Goal: Task Accomplishment & Management: Use online tool/utility

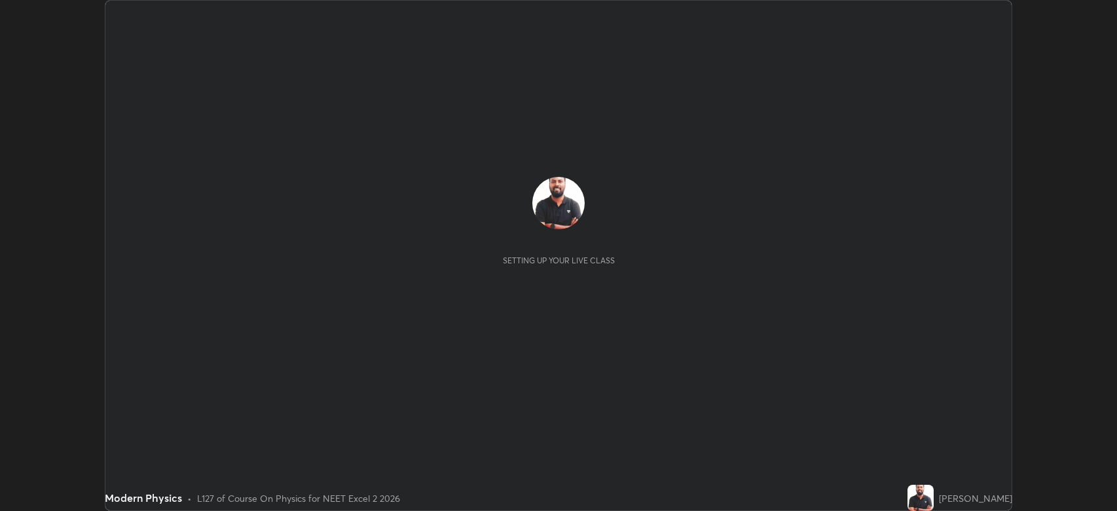
scroll to position [511, 1117]
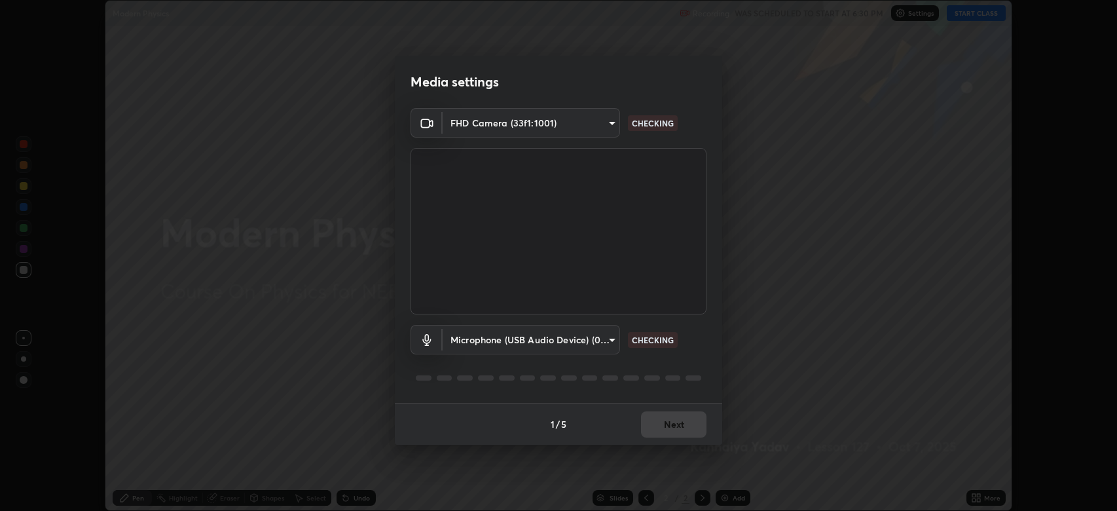
type input "794d03a334ab6cf92daa4269f68d25c817b6d7b5e31d9684855891884d0ab025"
type input "fdb80894c4ebc7df2e002856e42fb67b53546d0361b9f9eb09d9d3152e6861d2"
click at [680, 428] on button "Next" at bounding box center [673, 424] width 65 height 26
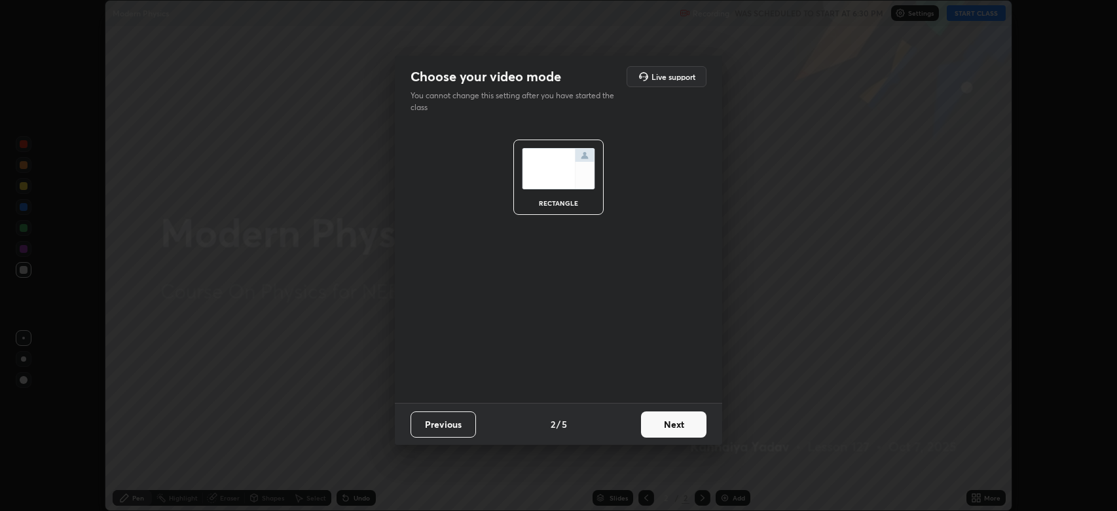
click at [687, 422] on button "Next" at bounding box center [673, 424] width 65 height 26
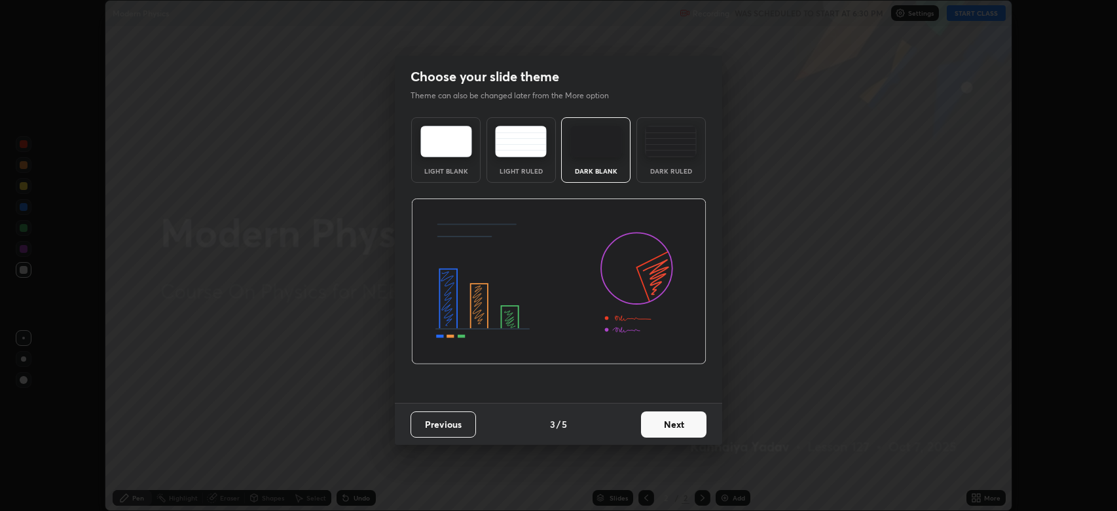
click at [694, 425] on button "Next" at bounding box center [673, 424] width 65 height 26
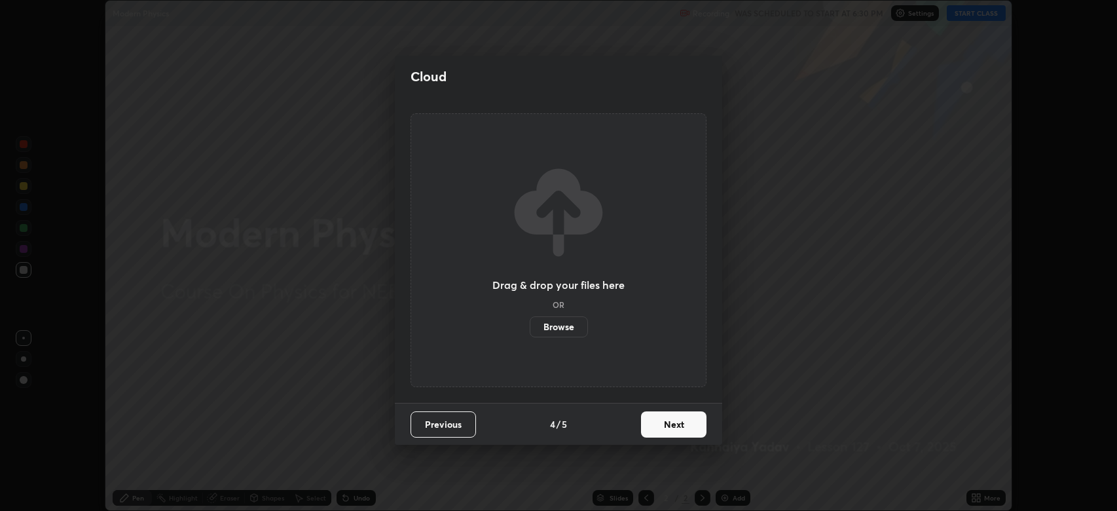
click at [700, 428] on button "Next" at bounding box center [673, 424] width 65 height 26
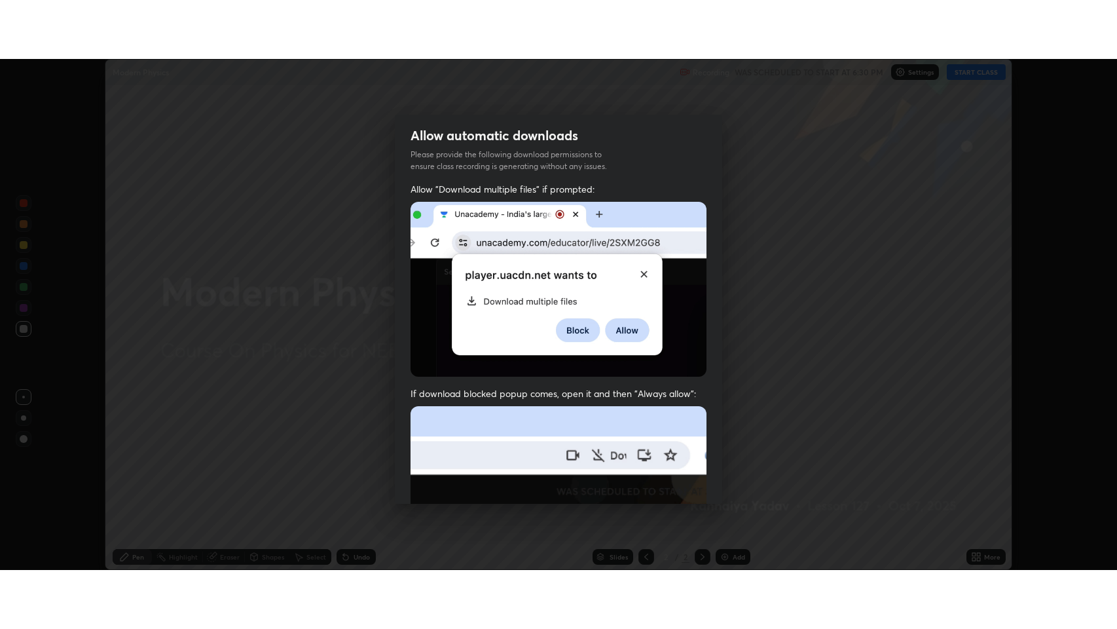
scroll to position [248, 0]
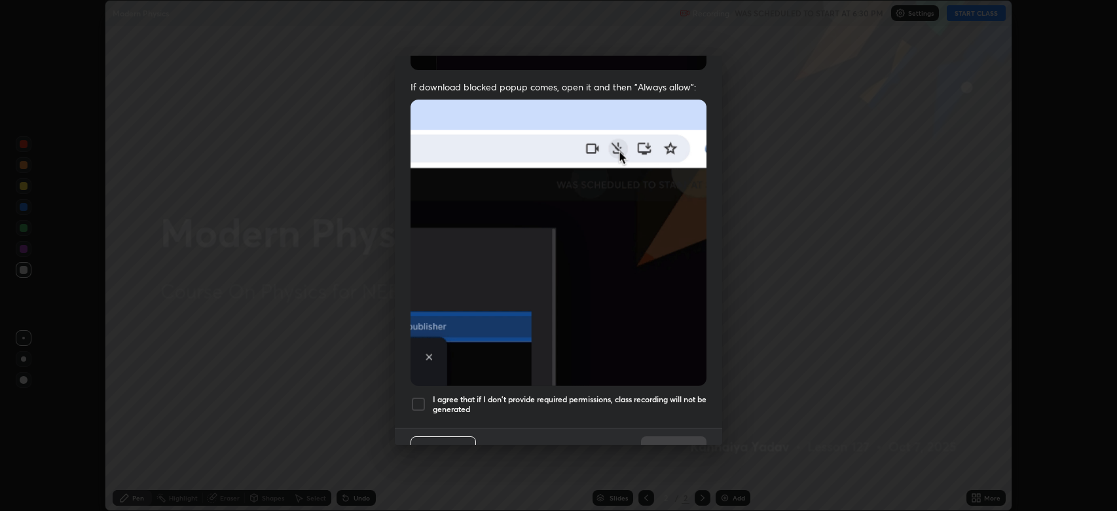
click at [424, 396] on div at bounding box center [419, 404] width 16 height 16
click at [663, 439] on button "Done" at bounding box center [673, 449] width 65 height 26
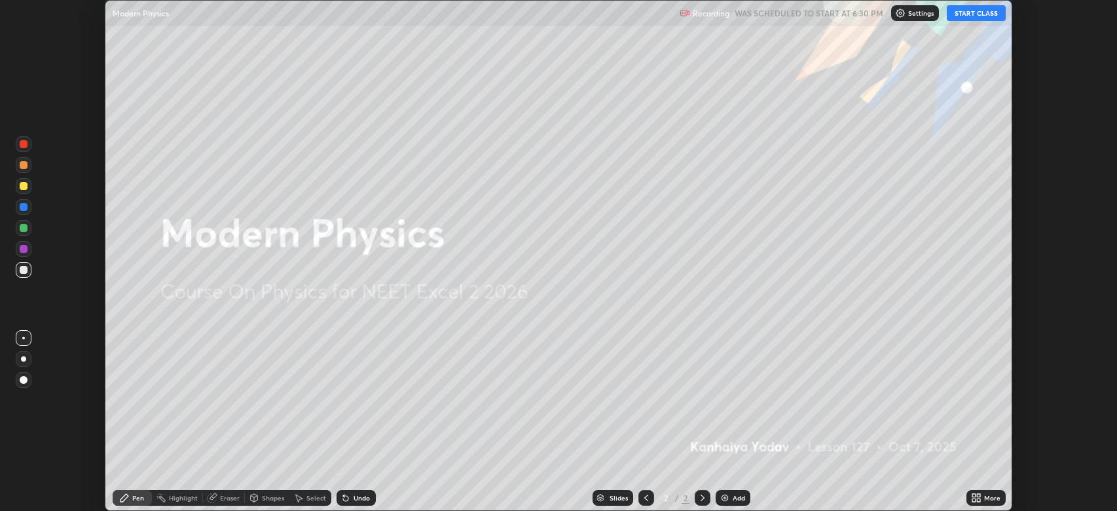
click at [987, 496] on div "More" at bounding box center [992, 497] width 16 height 7
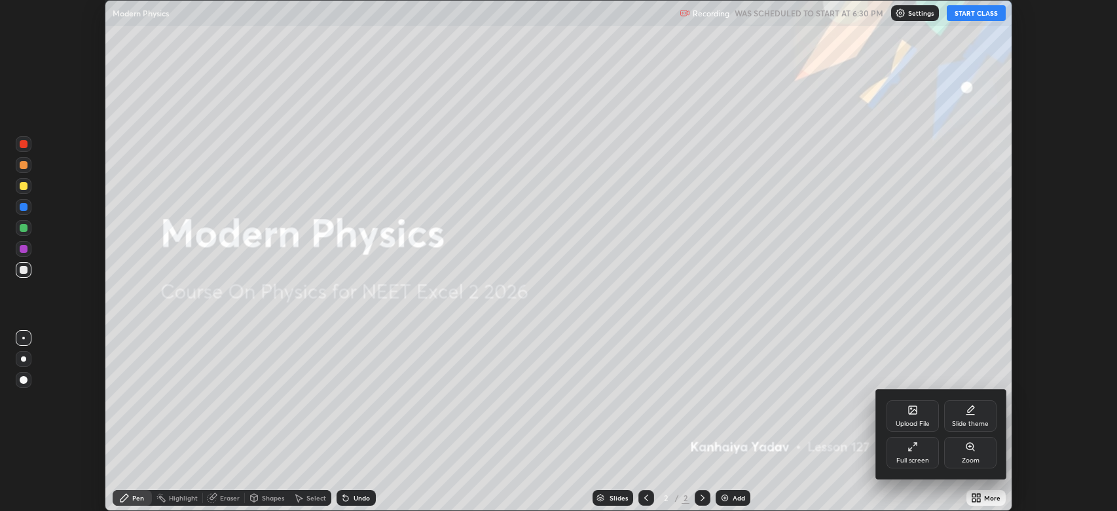
click at [913, 449] on icon at bounding box center [913, 446] width 10 height 10
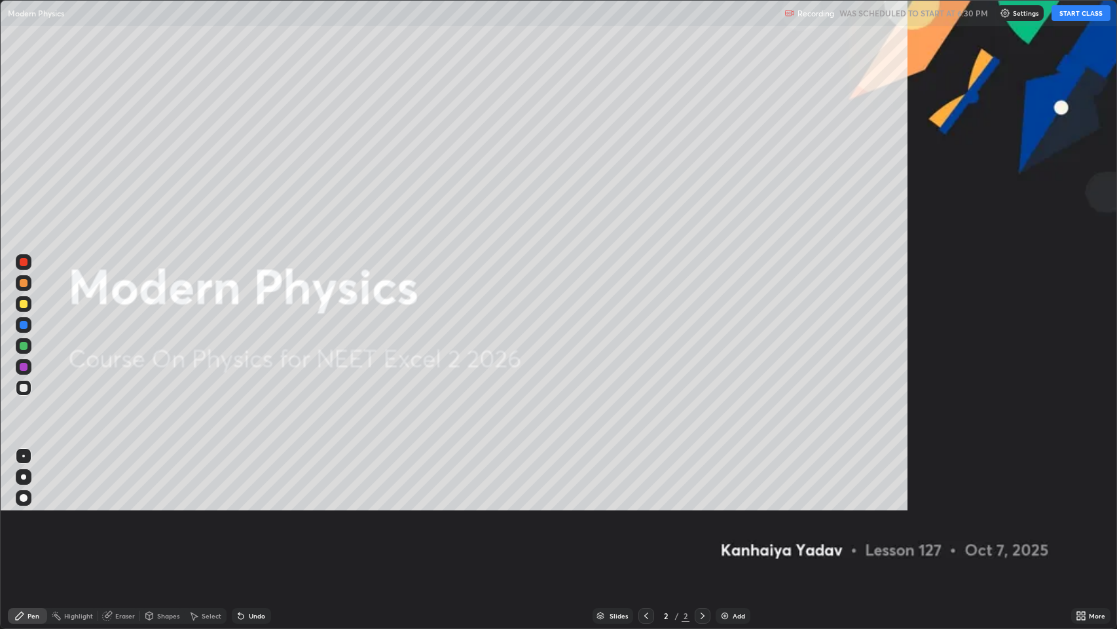
scroll to position [629, 1117]
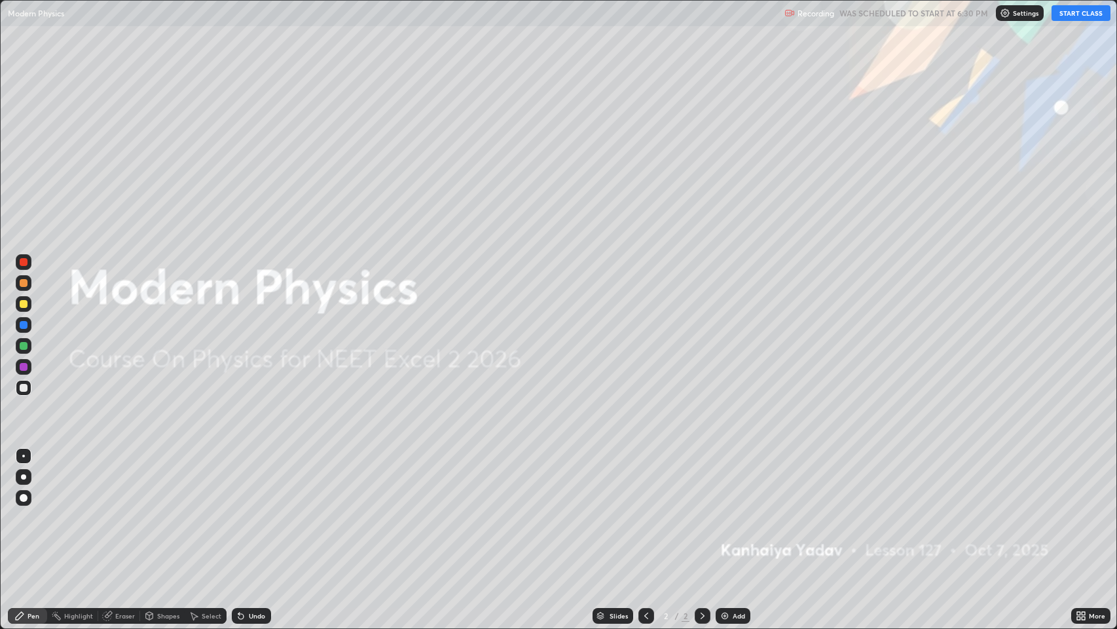
click at [701, 510] on icon at bounding box center [703, 615] width 4 height 7
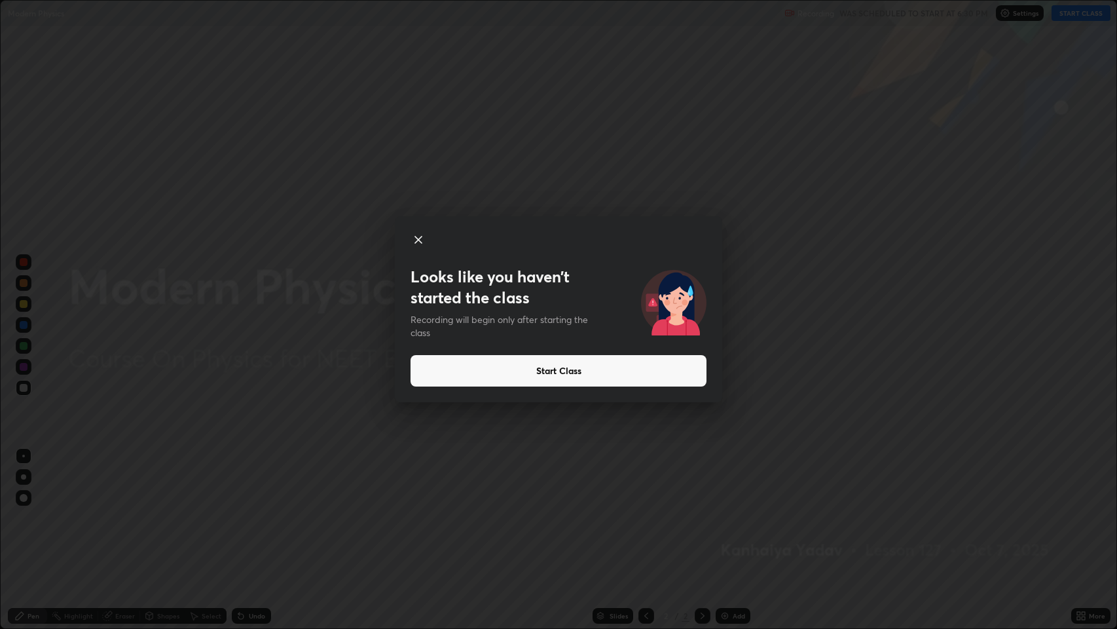
click at [601, 440] on div "Looks like you haven’t started the class Recording will begin only after starti…" at bounding box center [558, 314] width 1117 height 629
click at [528, 369] on button "Start Class" at bounding box center [559, 370] width 296 height 31
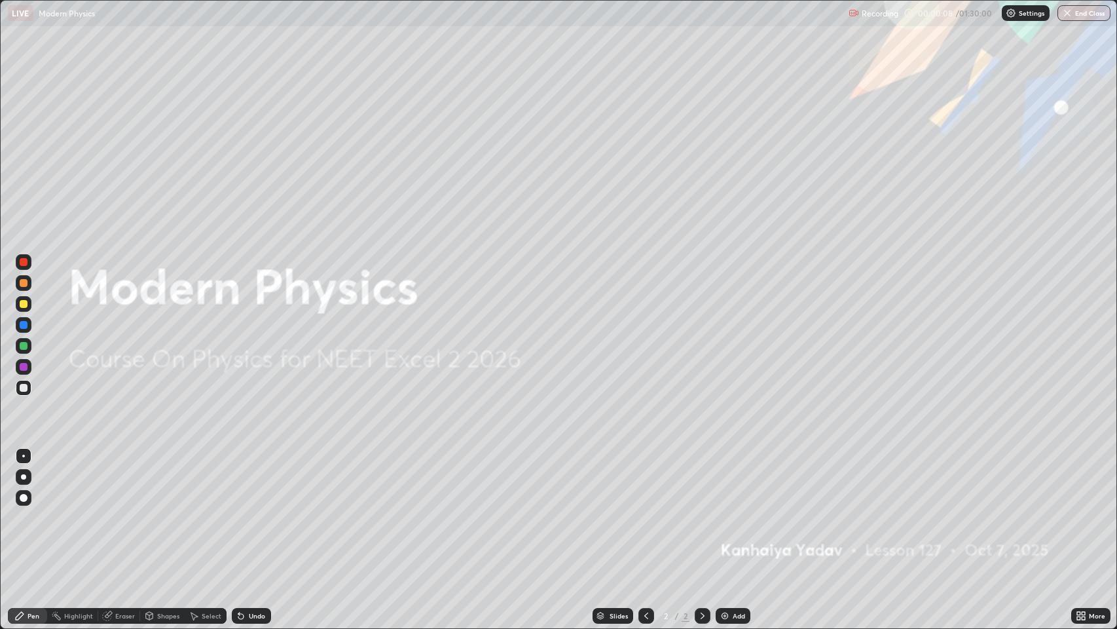
click at [699, 510] on icon at bounding box center [702, 615] width 10 height 10
click at [702, 510] on icon at bounding box center [703, 615] width 4 height 7
click at [720, 510] on img at bounding box center [725, 615] width 10 height 10
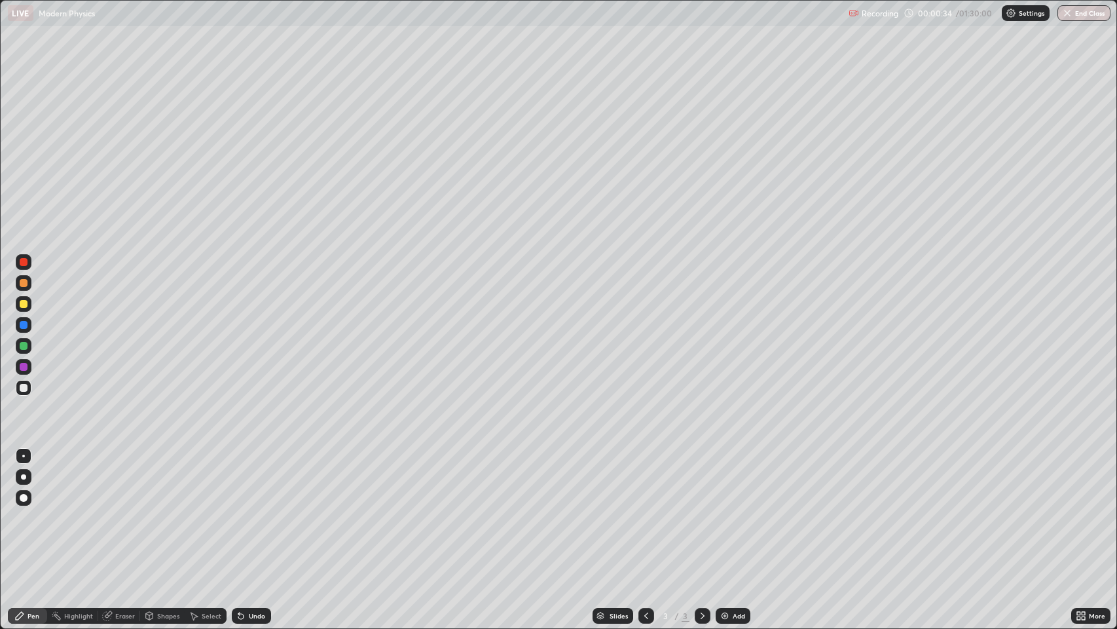
click at [21, 283] on div at bounding box center [24, 283] width 8 height 8
click at [25, 284] on div at bounding box center [24, 283] width 8 height 8
click at [23, 498] on div at bounding box center [24, 498] width 8 height 8
click at [122, 510] on div "Eraser" at bounding box center [125, 615] width 20 height 7
click at [26, 510] on div "Pen" at bounding box center [27, 616] width 39 height 16
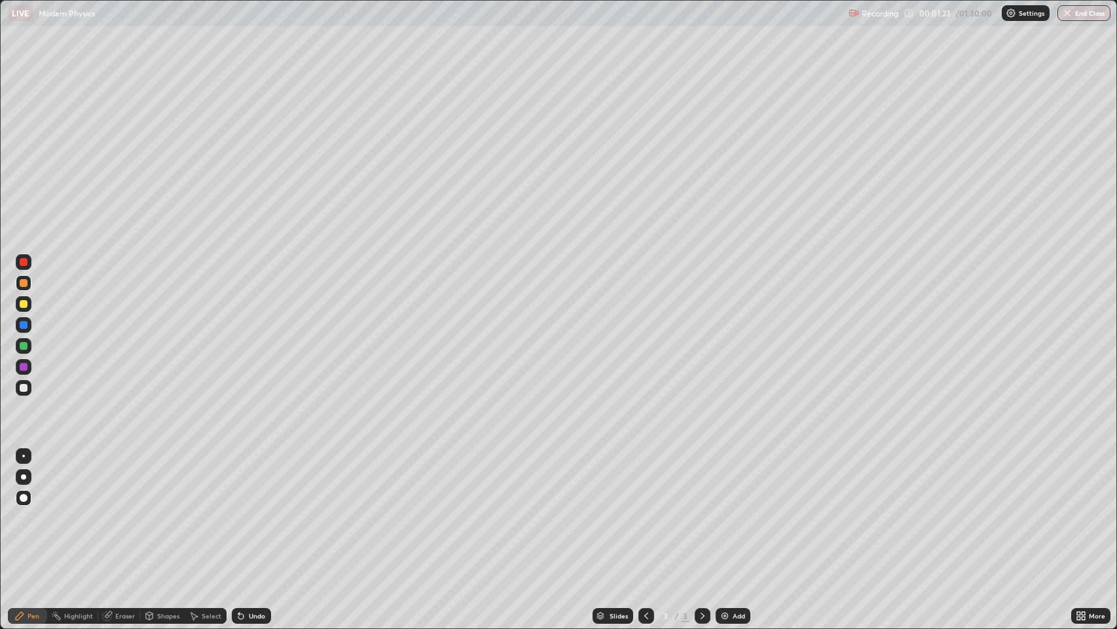
click at [24, 389] on div at bounding box center [24, 388] width 8 height 8
click at [253, 510] on div "Undo" at bounding box center [257, 615] width 16 height 7
click at [240, 510] on icon at bounding box center [240, 616] width 5 height 5
click at [238, 510] on icon at bounding box center [238, 612] width 1 height 1
click at [22, 285] on div at bounding box center [24, 283] width 8 height 8
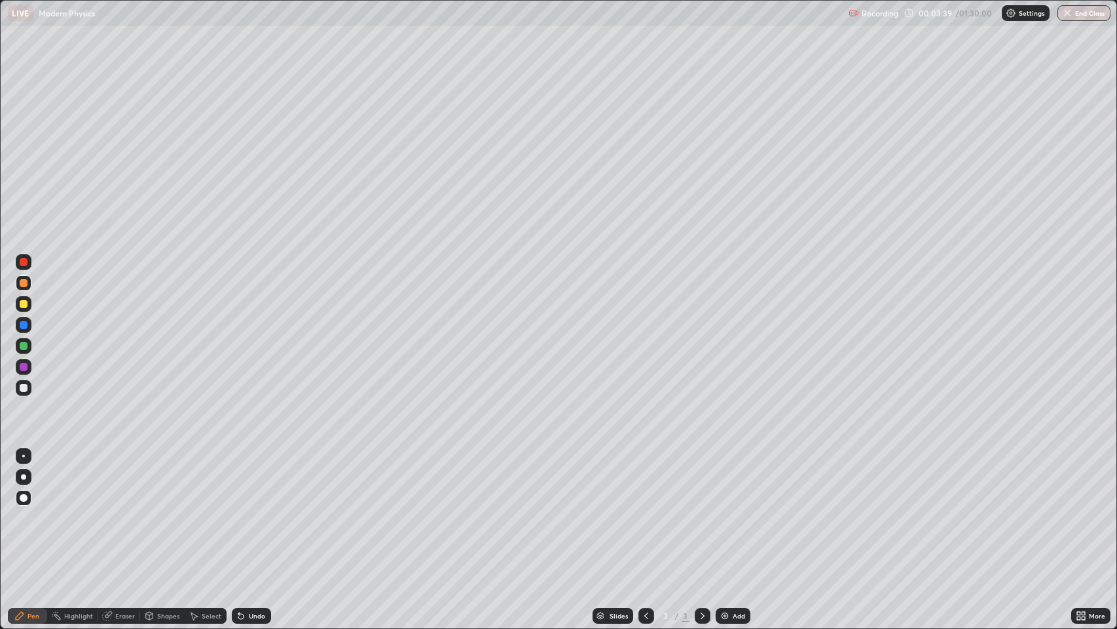
click at [24, 388] on div at bounding box center [24, 388] width 8 height 8
click at [120, 510] on div "Eraser" at bounding box center [125, 615] width 20 height 7
click at [30, 510] on div "Pen" at bounding box center [34, 615] width 12 height 7
click at [24, 301] on div at bounding box center [24, 304] width 8 height 8
click at [702, 510] on icon at bounding box center [703, 615] width 4 height 7
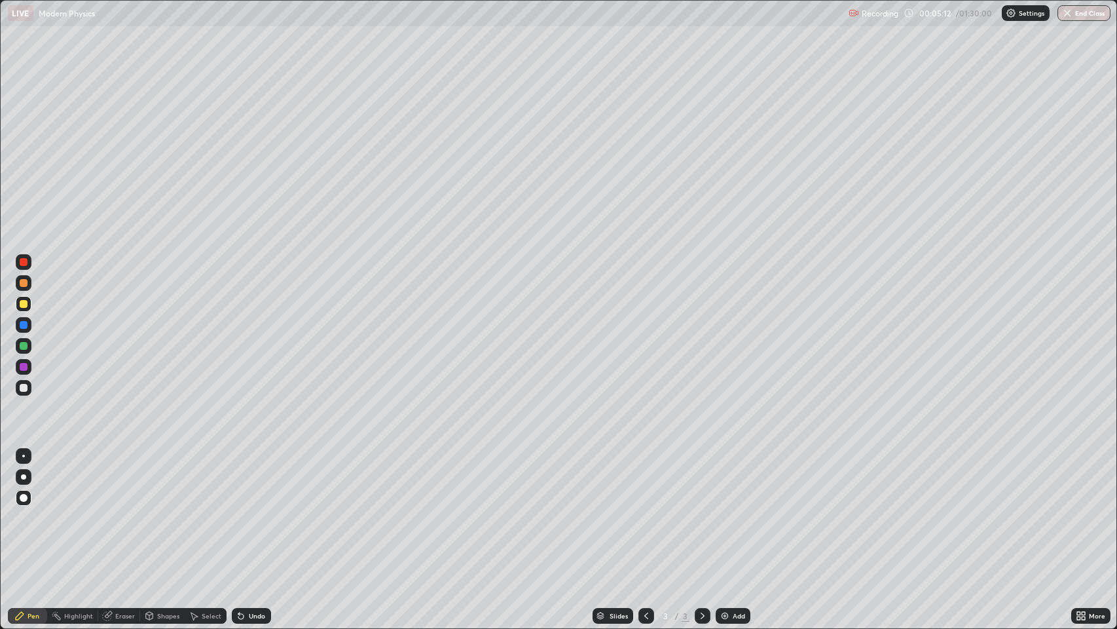
click at [722, 510] on img at bounding box center [725, 615] width 10 height 10
click at [24, 389] on div at bounding box center [24, 388] width 8 height 8
click at [699, 510] on icon at bounding box center [702, 615] width 10 height 10
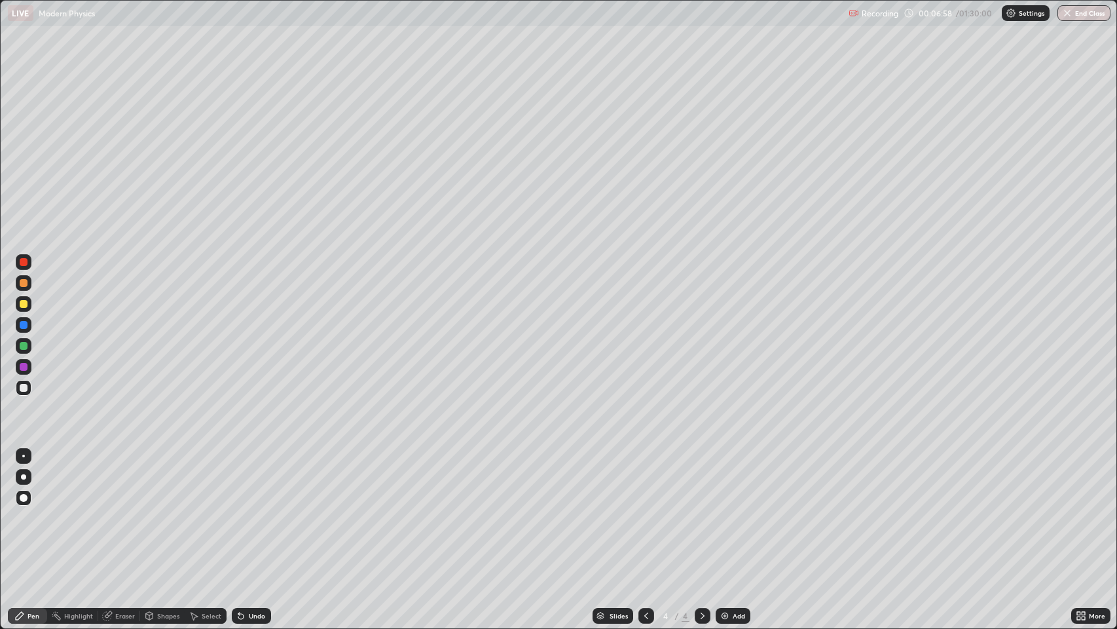
click at [725, 510] on img at bounding box center [725, 615] width 10 height 10
click at [644, 510] on icon at bounding box center [646, 615] width 10 height 10
click at [702, 510] on icon at bounding box center [703, 615] width 4 height 7
click at [127, 510] on div "Eraser" at bounding box center [125, 615] width 20 height 7
click at [20, 510] on icon at bounding box center [20, 616] width 8 height 8
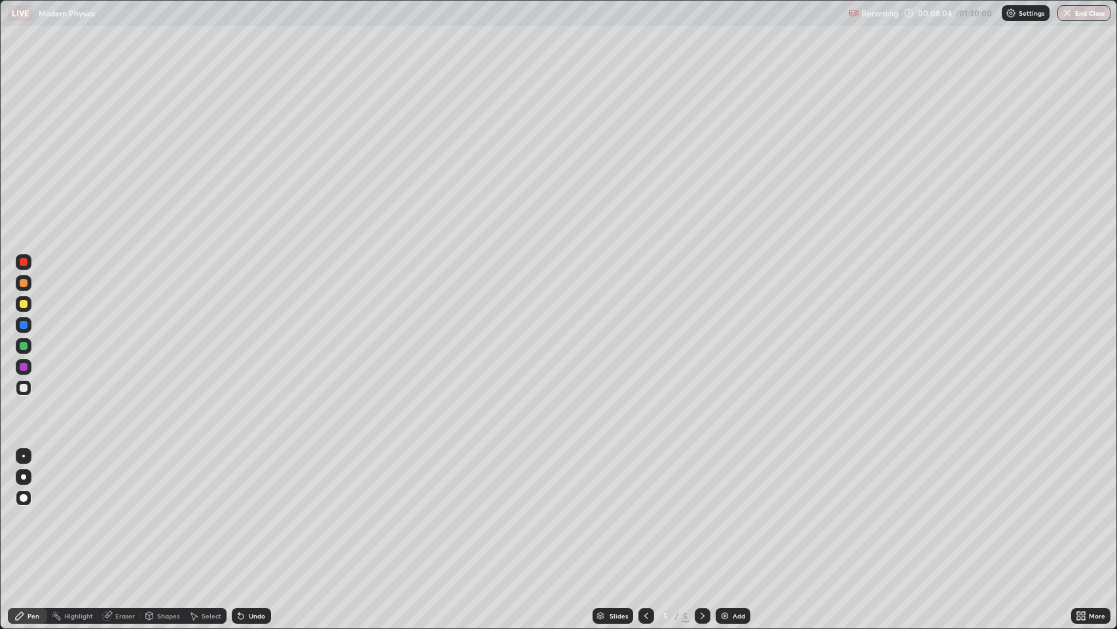
click at [26, 304] on div at bounding box center [24, 304] width 8 height 8
click at [26, 388] on div at bounding box center [24, 388] width 8 height 8
click at [247, 510] on div "Undo" at bounding box center [251, 616] width 39 height 16
click at [251, 510] on div "Undo" at bounding box center [257, 615] width 16 height 7
click at [249, 510] on div "Undo" at bounding box center [251, 616] width 39 height 16
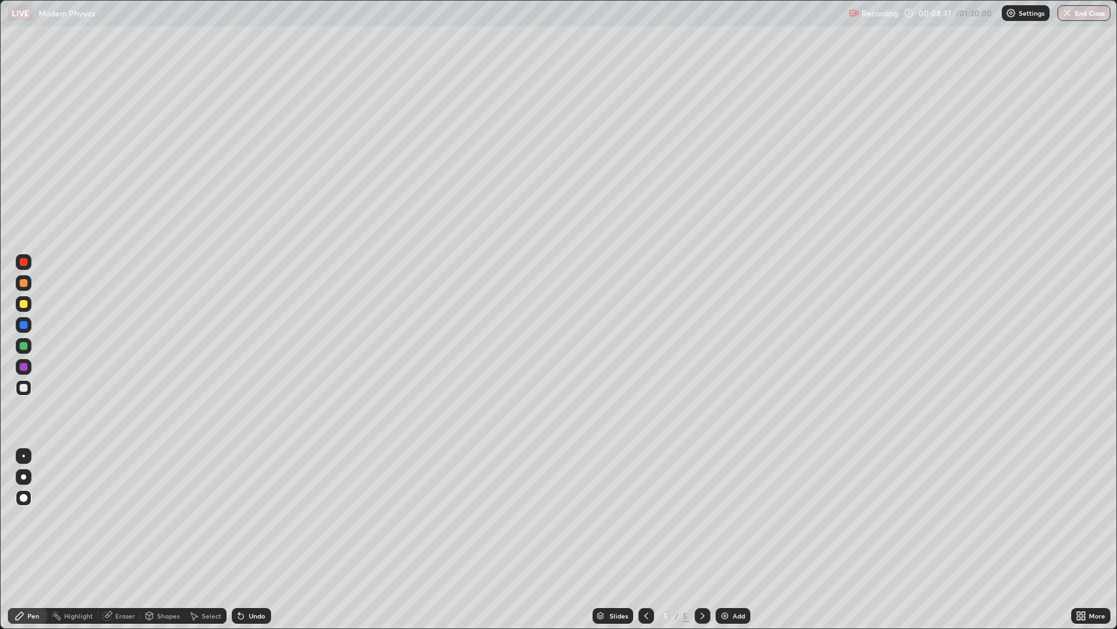
click at [251, 510] on div "Undo" at bounding box center [257, 615] width 16 height 7
click at [23, 303] on div at bounding box center [24, 304] width 8 height 8
click at [23, 388] on div at bounding box center [24, 388] width 8 height 8
click at [248, 510] on div "Undo" at bounding box center [251, 616] width 39 height 16
click at [244, 510] on icon at bounding box center [241, 615] width 10 height 10
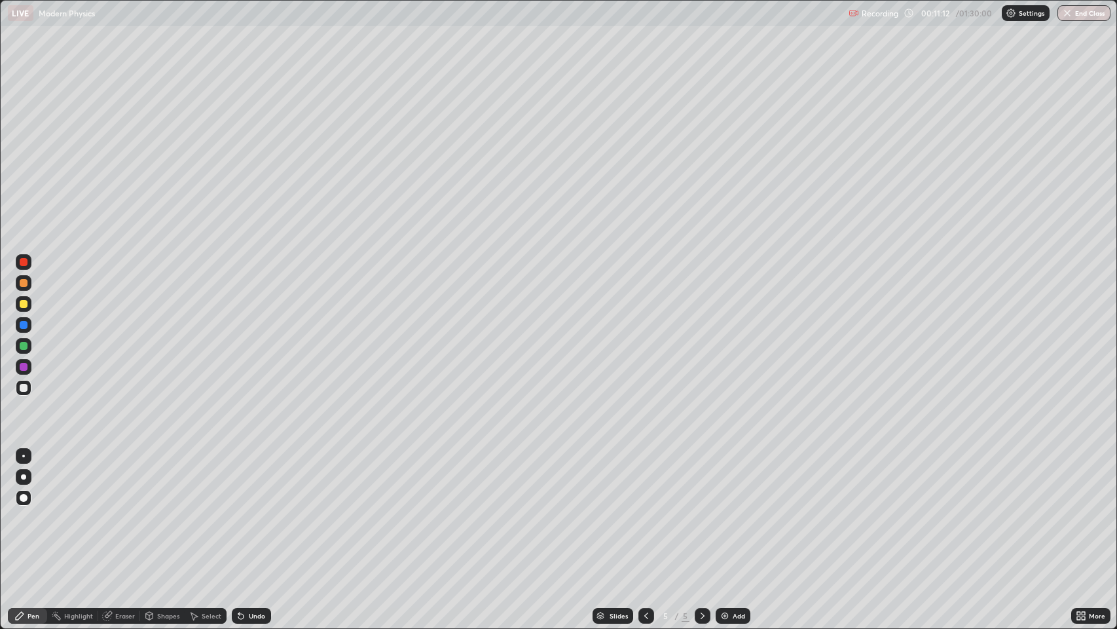
click at [700, 510] on icon at bounding box center [702, 615] width 10 height 10
click at [720, 510] on img at bounding box center [725, 615] width 10 height 10
click at [240, 510] on icon at bounding box center [240, 616] width 5 height 5
click at [244, 510] on icon at bounding box center [241, 615] width 10 height 10
click at [238, 510] on icon at bounding box center [240, 616] width 5 height 5
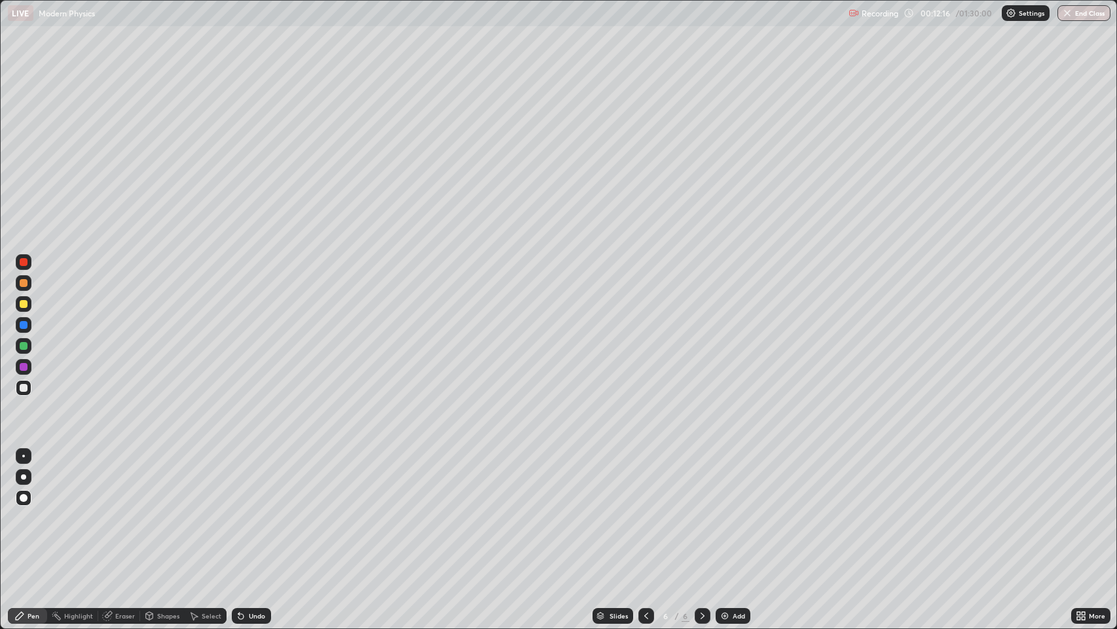
click at [240, 510] on icon at bounding box center [240, 616] width 5 height 5
click at [701, 510] on icon at bounding box center [702, 615] width 10 height 10
click at [700, 510] on icon at bounding box center [702, 615] width 10 height 10
click at [725, 510] on img at bounding box center [725, 615] width 10 height 10
click at [646, 510] on icon at bounding box center [646, 615] width 4 height 7
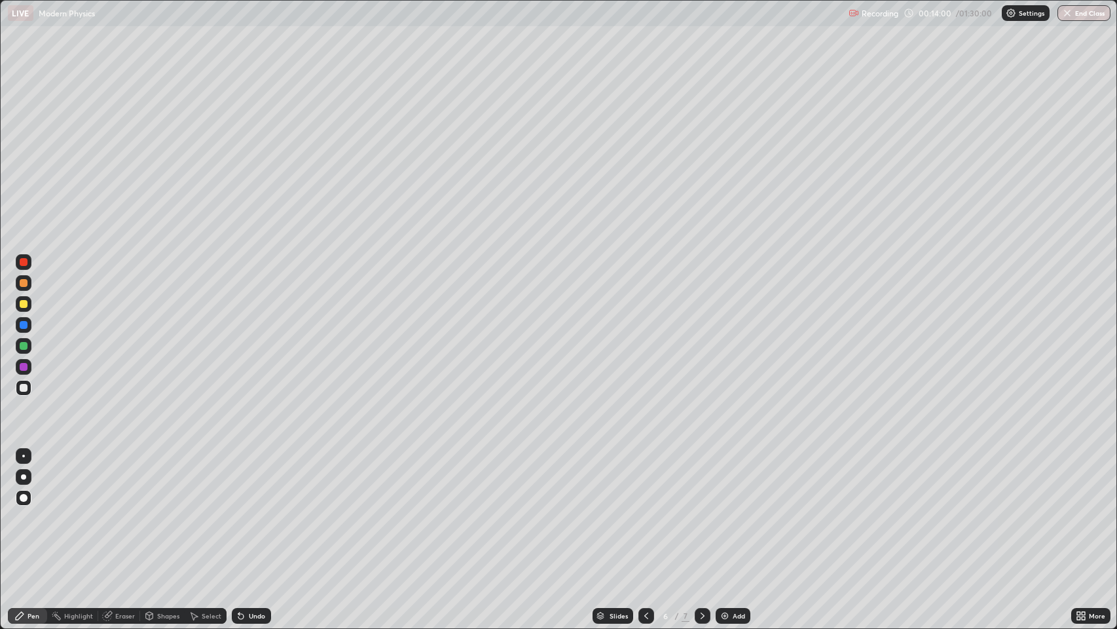
click at [646, 510] on icon at bounding box center [646, 615] width 4 height 7
click at [644, 510] on icon at bounding box center [646, 615] width 10 height 10
click at [645, 510] on icon at bounding box center [646, 615] width 10 height 10
click at [644, 510] on icon at bounding box center [646, 615] width 10 height 10
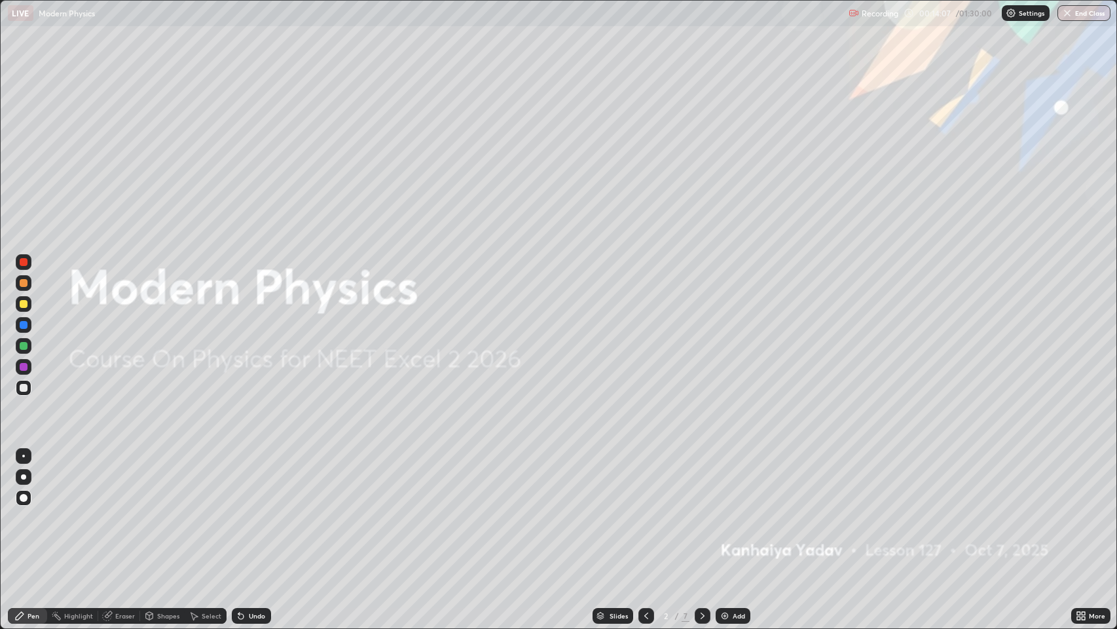
click at [703, 510] on icon at bounding box center [703, 615] width 4 height 7
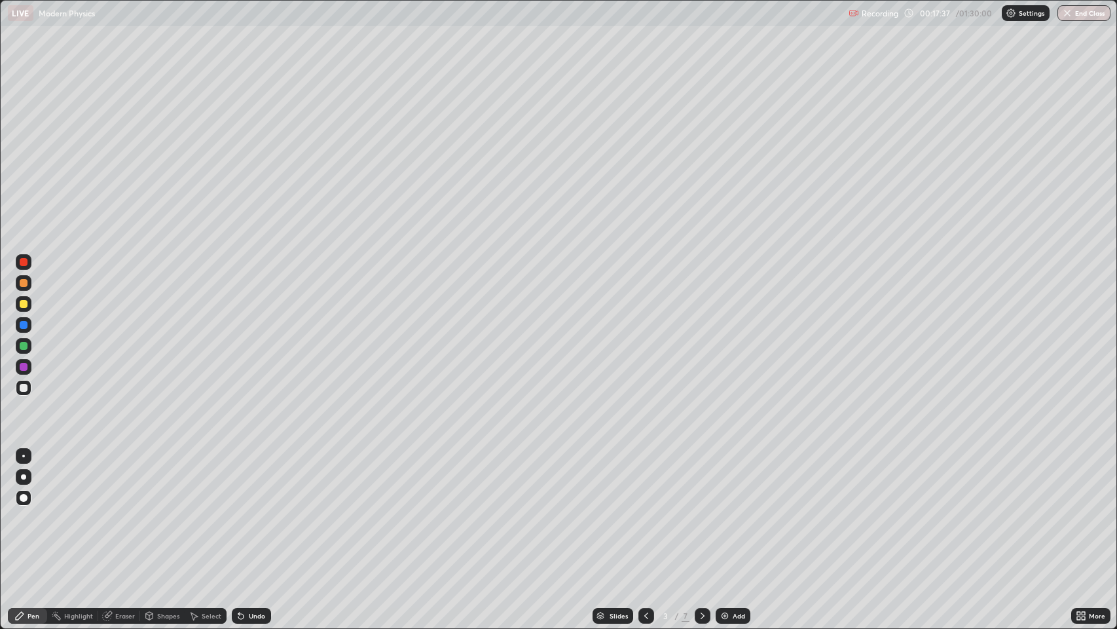
click at [701, 510] on icon at bounding box center [703, 615] width 4 height 7
click at [701, 510] on icon at bounding box center [702, 615] width 10 height 10
click at [701, 510] on icon at bounding box center [703, 615] width 4 height 7
click at [700, 510] on icon at bounding box center [702, 615] width 10 height 10
click at [702, 510] on icon at bounding box center [702, 615] width 10 height 10
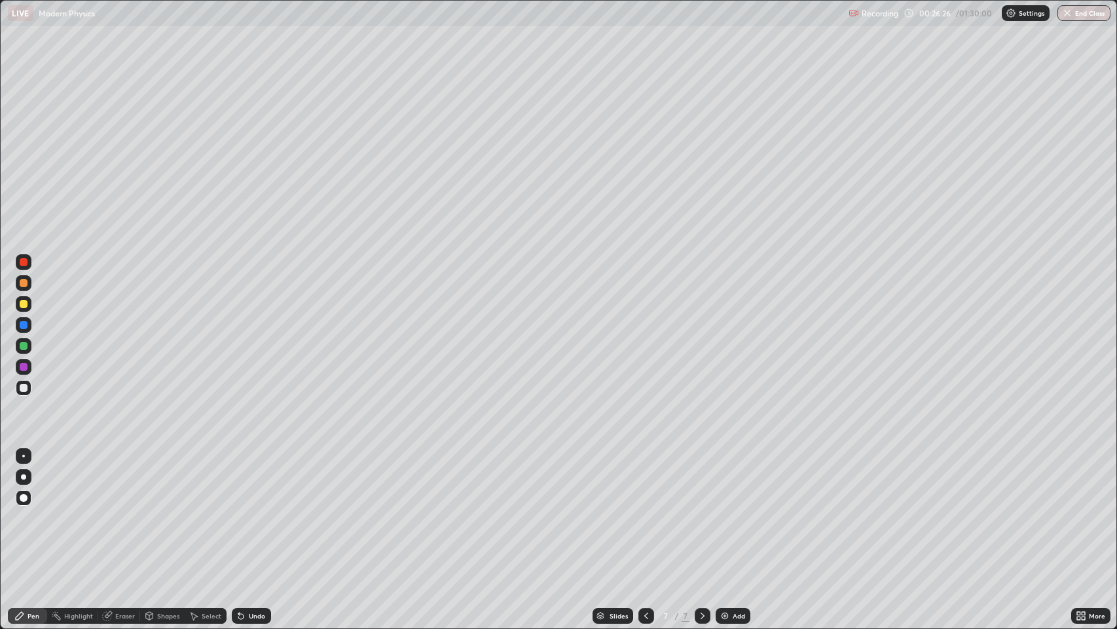
click at [701, 510] on icon at bounding box center [702, 615] width 10 height 10
click at [724, 510] on img at bounding box center [725, 615] width 10 height 10
click at [251, 510] on div "Undo" at bounding box center [257, 615] width 16 height 7
click at [240, 510] on icon at bounding box center [240, 616] width 5 height 5
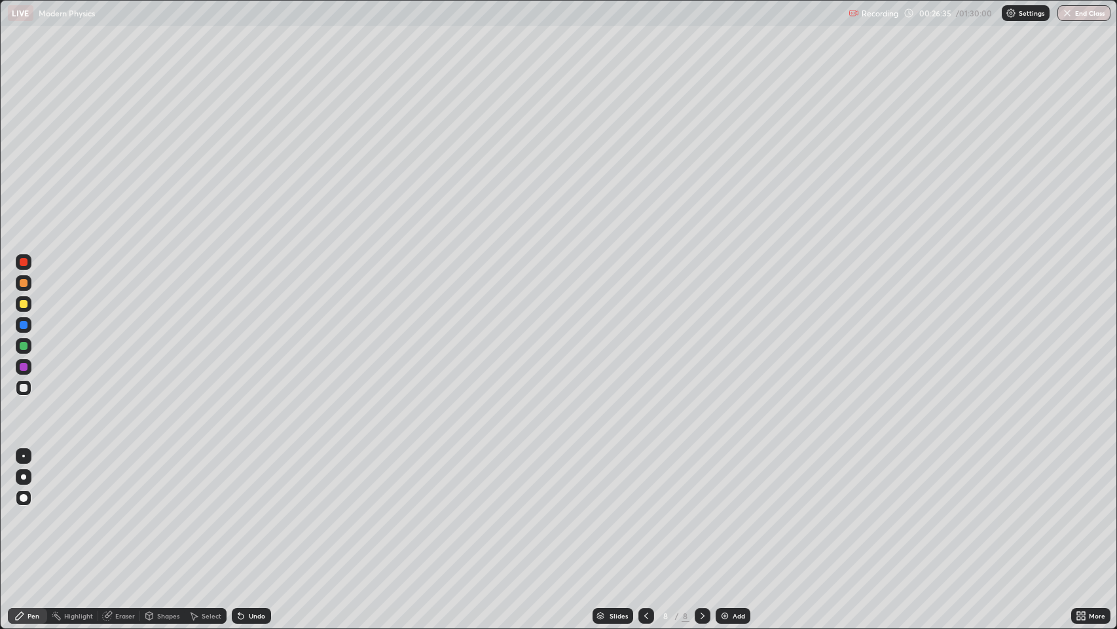
click at [240, 510] on icon at bounding box center [240, 616] width 5 height 5
click at [249, 510] on div "Undo" at bounding box center [257, 615] width 16 height 7
click at [24, 284] on div at bounding box center [24, 283] width 8 height 8
click at [27, 387] on div at bounding box center [24, 388] width 8 height 8
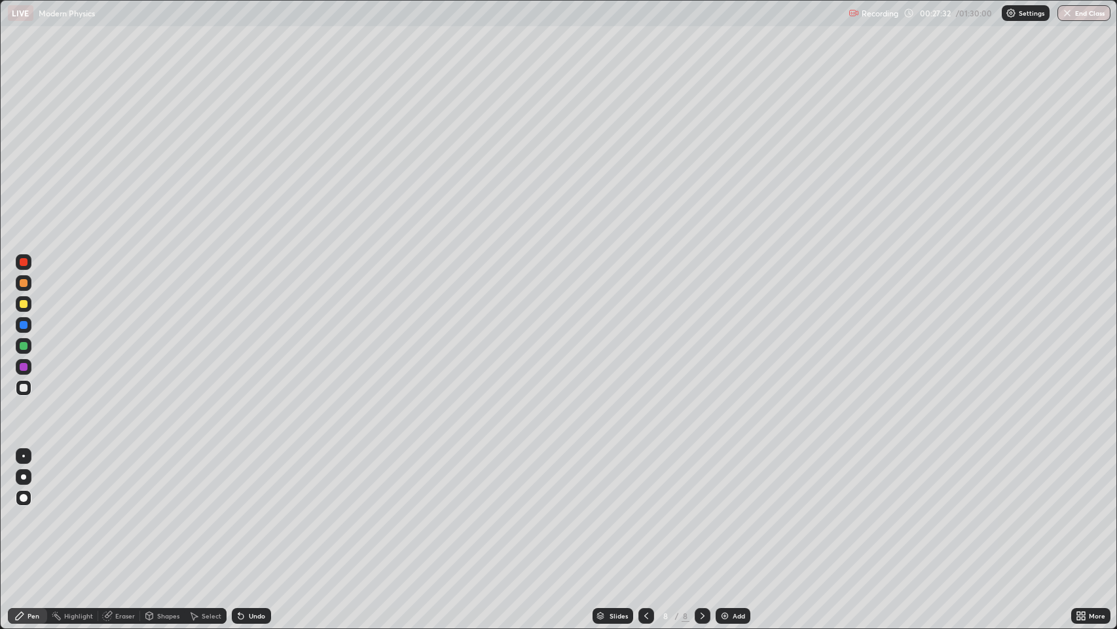
click at [24, 283] on div at bounding box center [24, 283] width 8 height 8
click at [160, 510] on div "Shapes" at bounding box center [168, 615] width 22 height 7
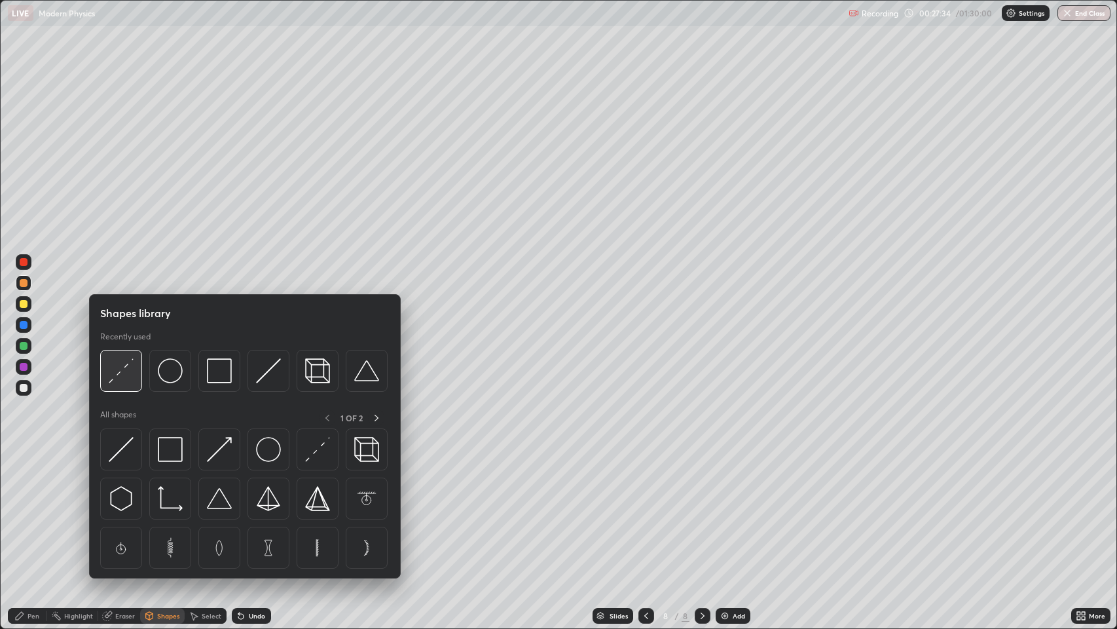
click at [127, 367] on img at bounding box center [121, 370] width 25 height 25
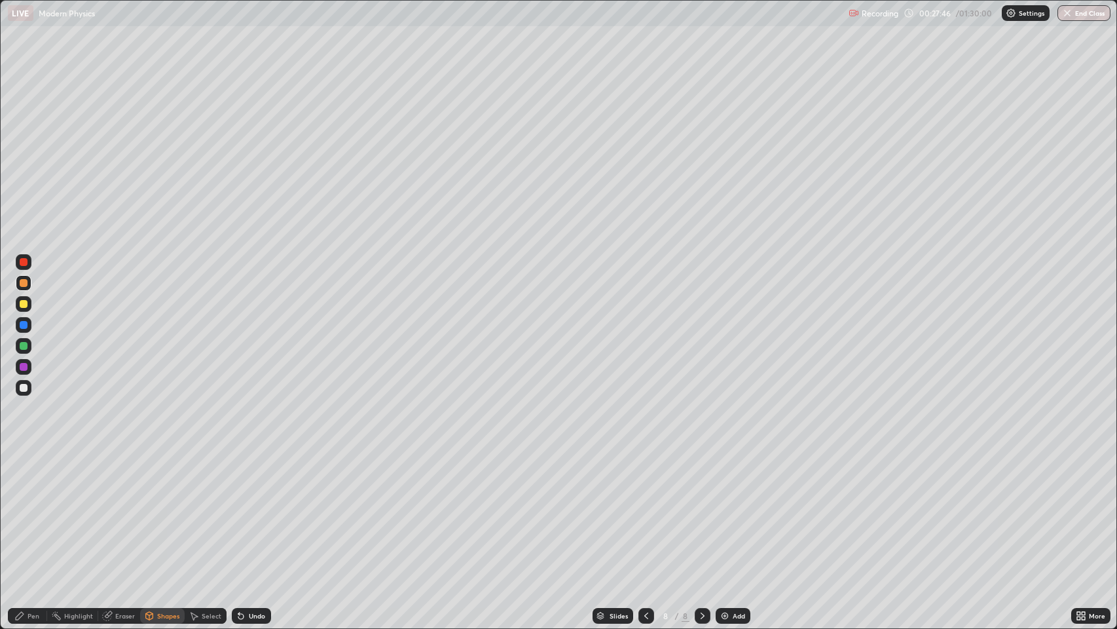
click at [24, 386] on div at bounding box center [24, 388] width 8 height 8
click at [249, 510] on div "Undo" at bounding box center [257, 615] width 16 height 7
click at [31, 510] on div "Pen" at bounding box center [34, 615] width 12 height 7
click at [250, 510] on div "Undo" at bounding box center [257, 615] width 16 height 7
click at [21, 510] on icon at bounding box center [19, 615] width 10 height 10
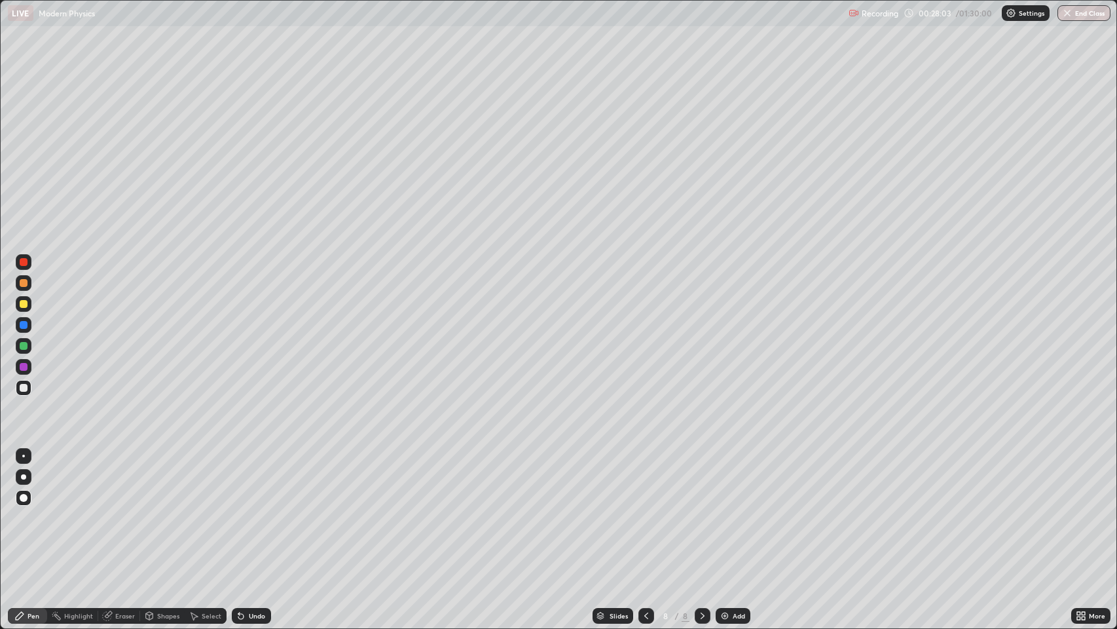
click at [27, 388] on div at bounding box center [24, 388] width 8 height 8
click at [699, 510] on icon at bounding box center [702, 615] width 10 height 10
click at [700, 510] on icon at bounding box center [702, 615] width 10 height 10
click at [721, 510] on img at bounding box center [725, 615] width 10 height 10
click at [643, 510] on icon at bounding box center [646, 615] width 10 height 10
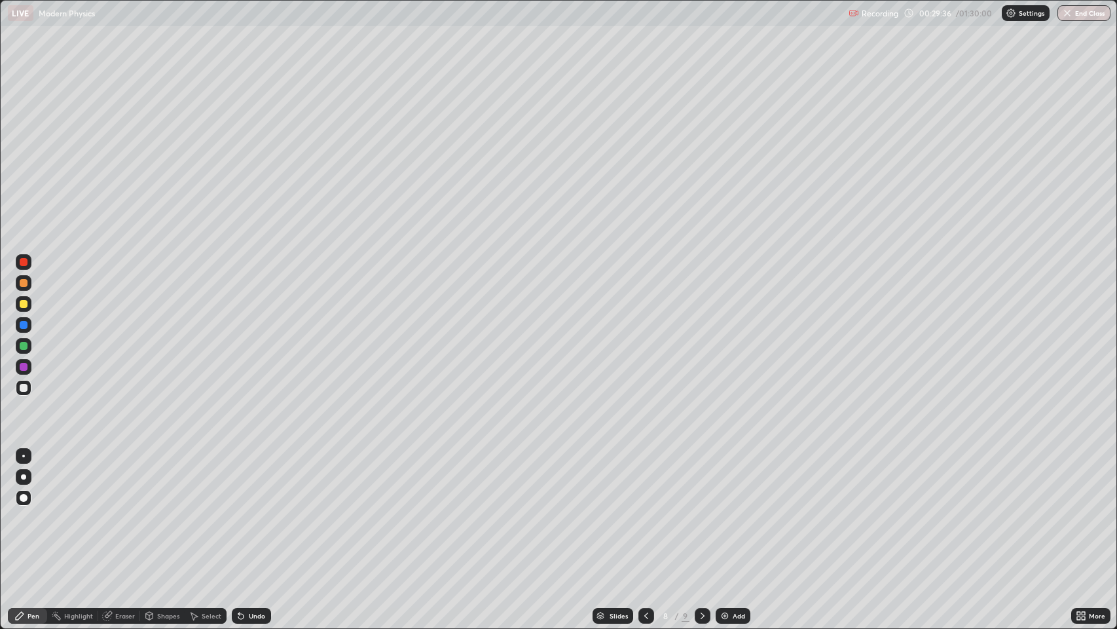
click at [701, 510] on icon at bounding box center [702, 615] width 10 height 10
click at [26, 306] on div at bounding box center [24, 304] width 8 height 8
click at [161, 510] on div "Shapes" at bounding box center [168, 615] width 22 height 7
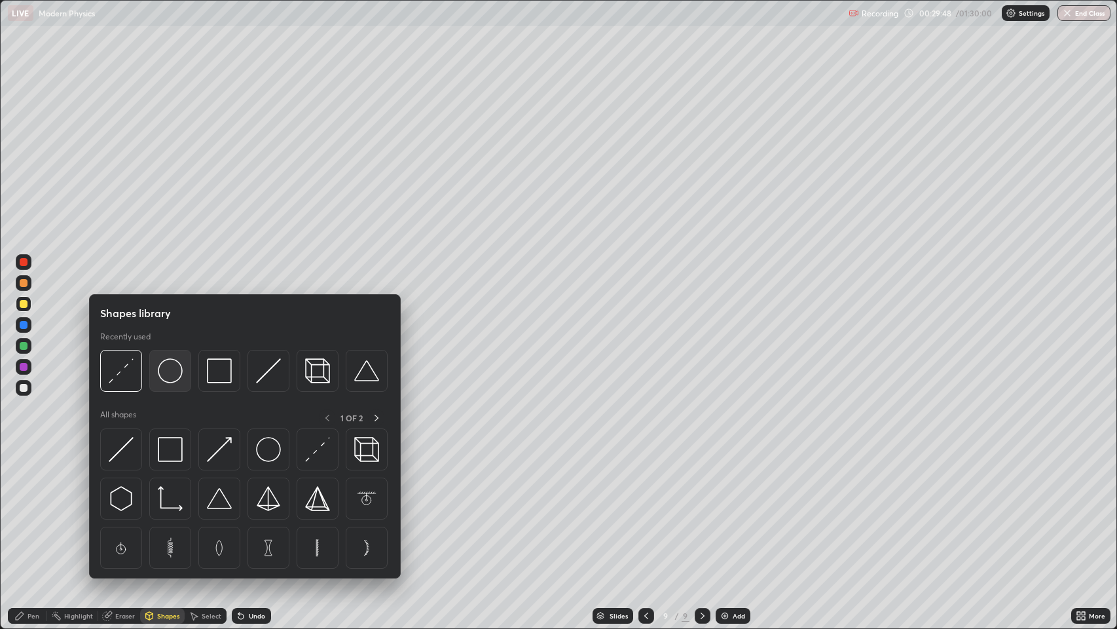
click at [166, 369] on img at bounding box center [170, 370] width 25 height 25
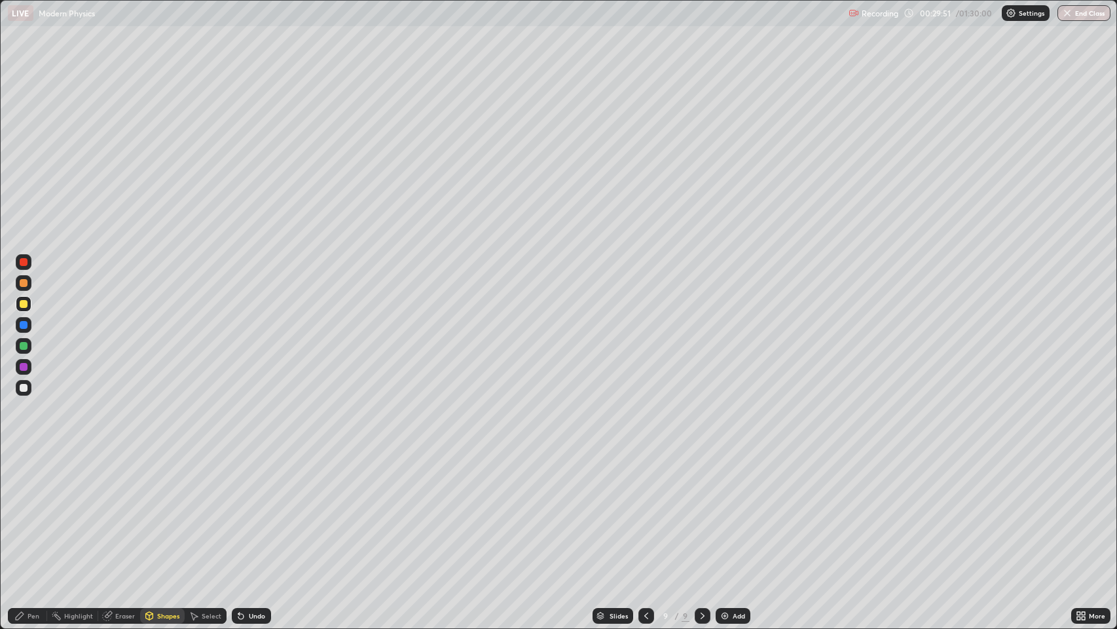
click at [25, 388] on div at bounding box center [24, 388] width 8 height 8
click at [246, 510] on div "Undo" at bounding box center [251, 616] width 39 height 16
click at [24, 301] on div at bounding box center [24, 304] width 8 height 8
click at [31, 510] on div "Pen" at bounding box center [34, 615] width 12 height 7
click at [23, 390] on div at bounding box center [24, 388] width 8 height 8
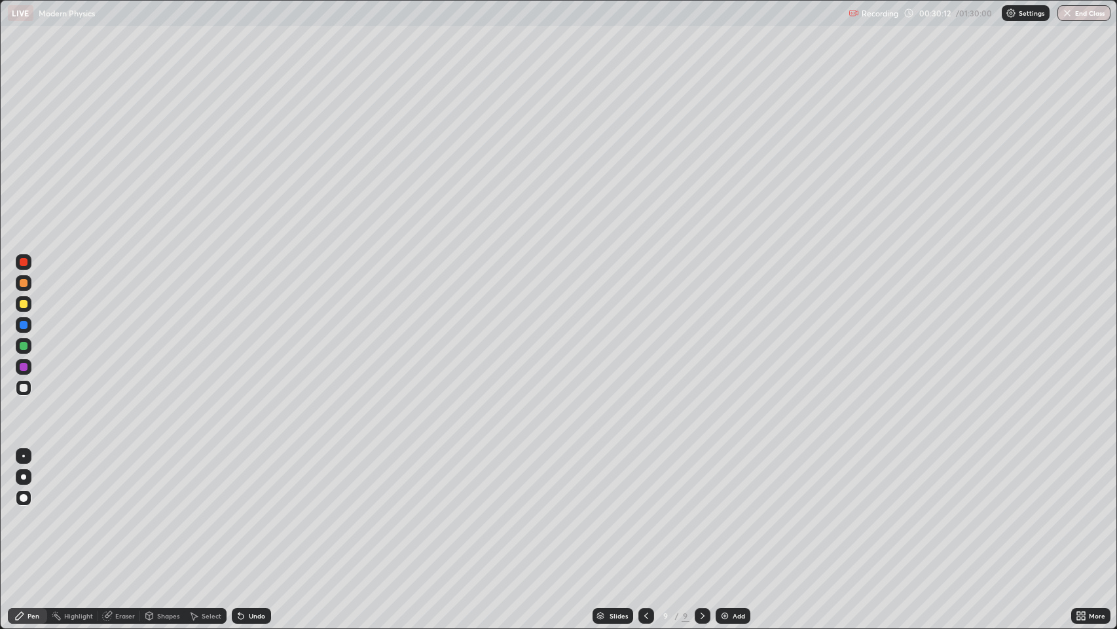
click at [241, 510] on icon at bounding box center [241, 615] width 10 height 10
click at [644, 510] on icon at bounding box center [646, 615] width 10 height 10
click at [701, 510] on icon at bounding box center [703, 615] width 4 height 7
click at [699, 510] on icon at bounding box center [702, 615] width 10 height 10
click at [725, 510] on img at bounding box center [725, 615] width 10 height 10
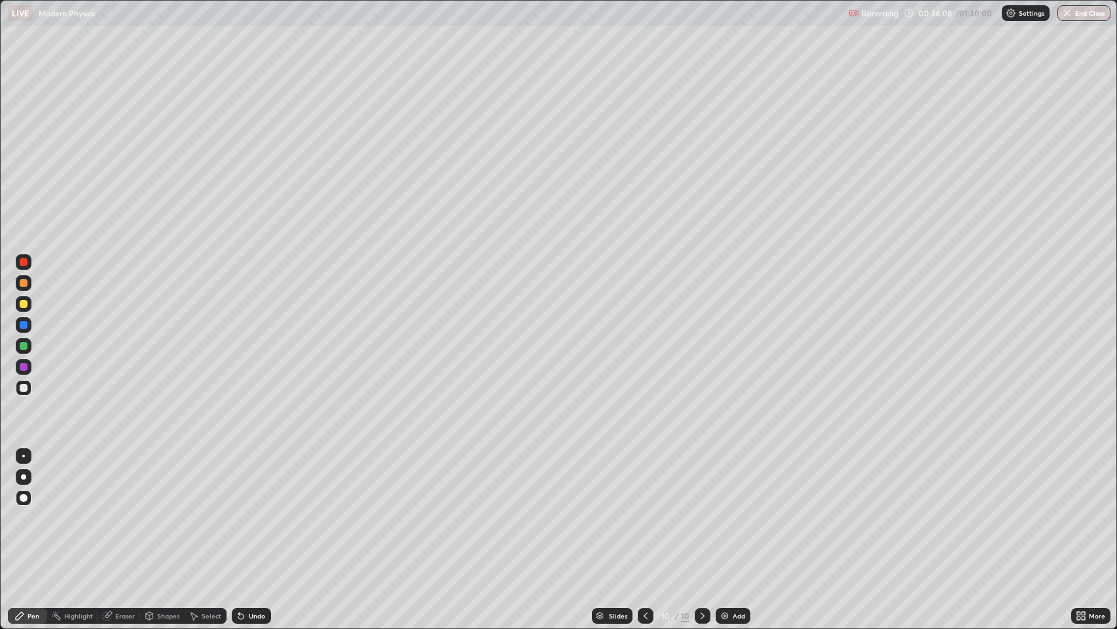
click at [24, 283] on div at bounding box center [24, 283] width 8 height 8
click at [26, 386] on div at bounding box center [24, 388] width 8 height 8
click at [644, 510] on icon at bounding box center [645, 615] width 10 height 10
click at [638, 510] on div at bounding box center [646, 616] width 16 height 16
click at [644, 510] on icon at bounding box center [645, 615] width 10 height 10
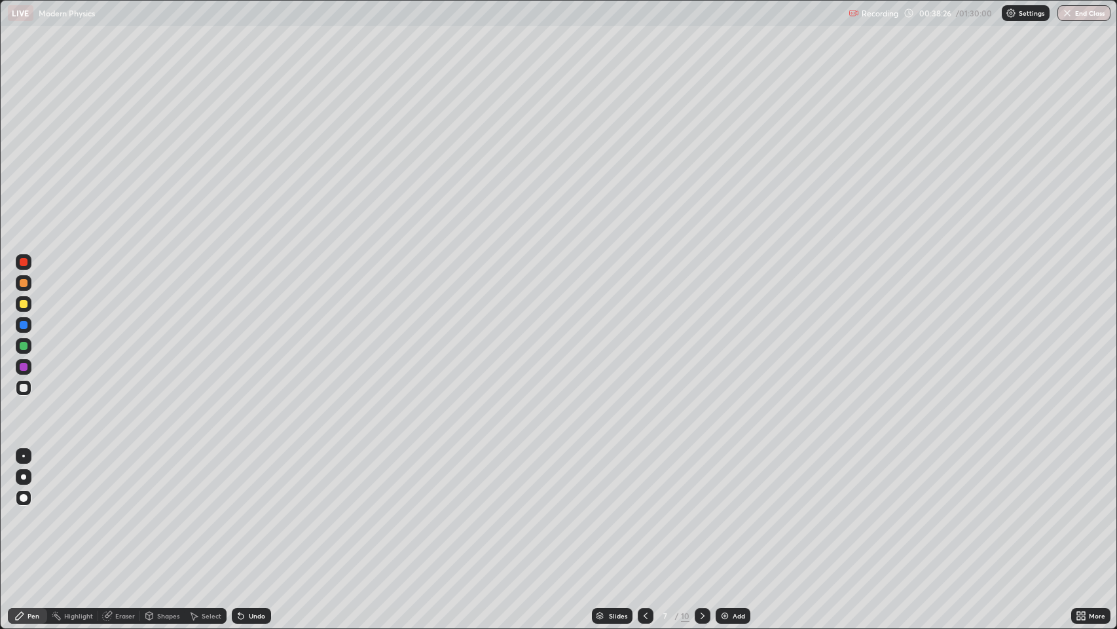
click at [644, 510] on icon at bounding box center [645, 615] width 10 height 10
click at [701, 510] on icon at bounding box center [702, 615] width 10 height 10
click at [243, 510] on icon at bounding box center [241, 615] width 10 height 10
click at [701, 510] on icon at bounding box center [702, 615] width 10 height 10
click at [700, 510] on icon at bounding box center [702, 615] width 10 height 10
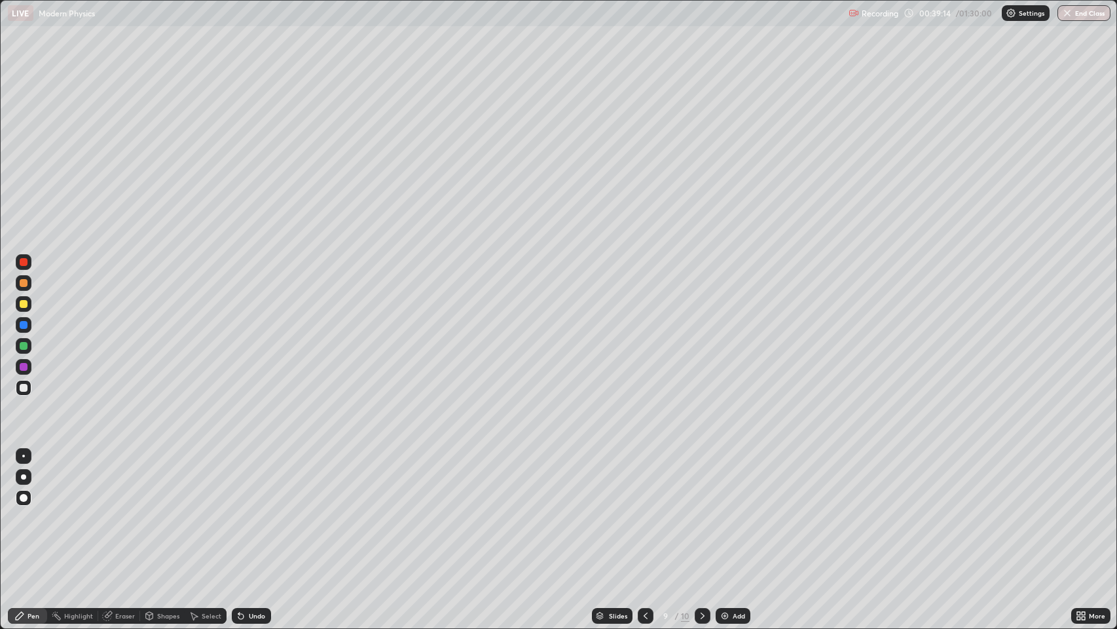
click at [701, 510] on icon at bounding box center [702, 615] width 10 height 10
click at [686, 510] on div "10" at bounding box center [685, 616] width 9 height 12
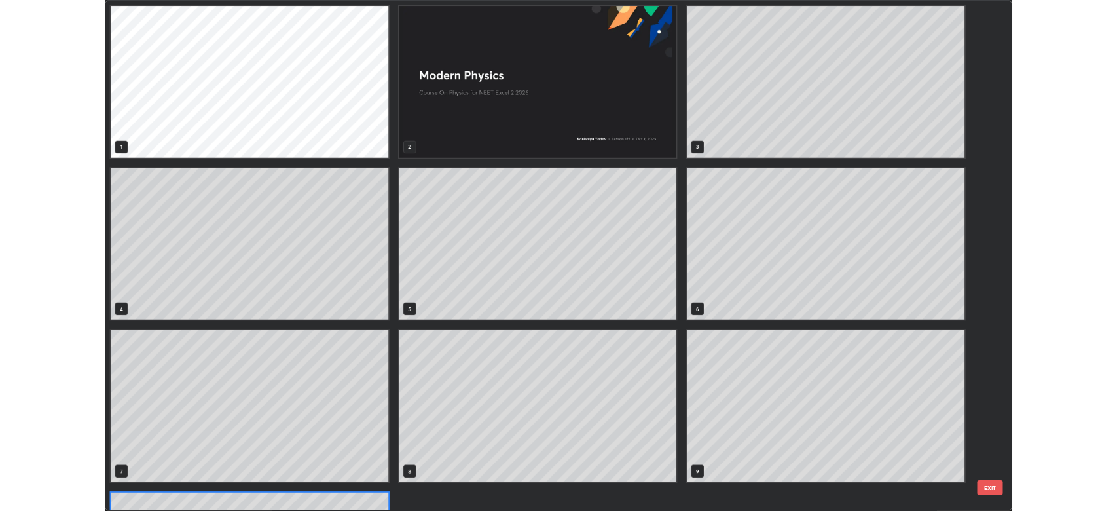
scroll to position [623, 1110]
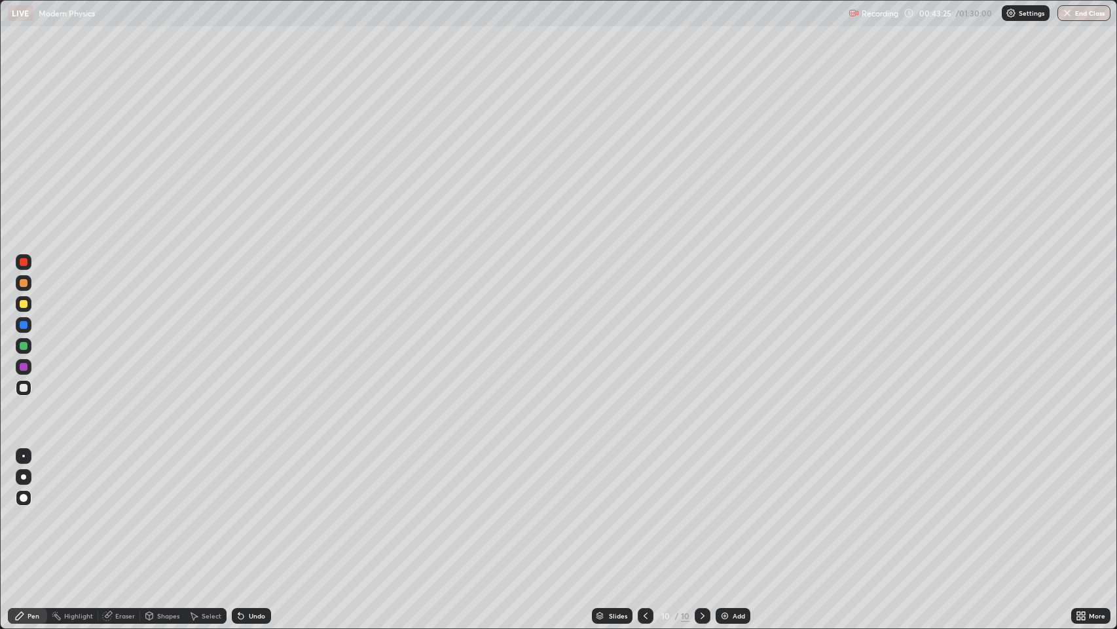
click at [701, 510] on icon at bounding box center [702, 615] width 10 height 10
click at [721, 510] on img at bounding box center [725, 615] width 10 height 10
click at [702, 510] on icon at bounding box center [702, 615] width 10 height 10
click at [698, 510] on icon at bounding box center [702, 615] width 10 height 10
click at [701, 510] on icon at bounding box center [702, 615] width 10 height 10
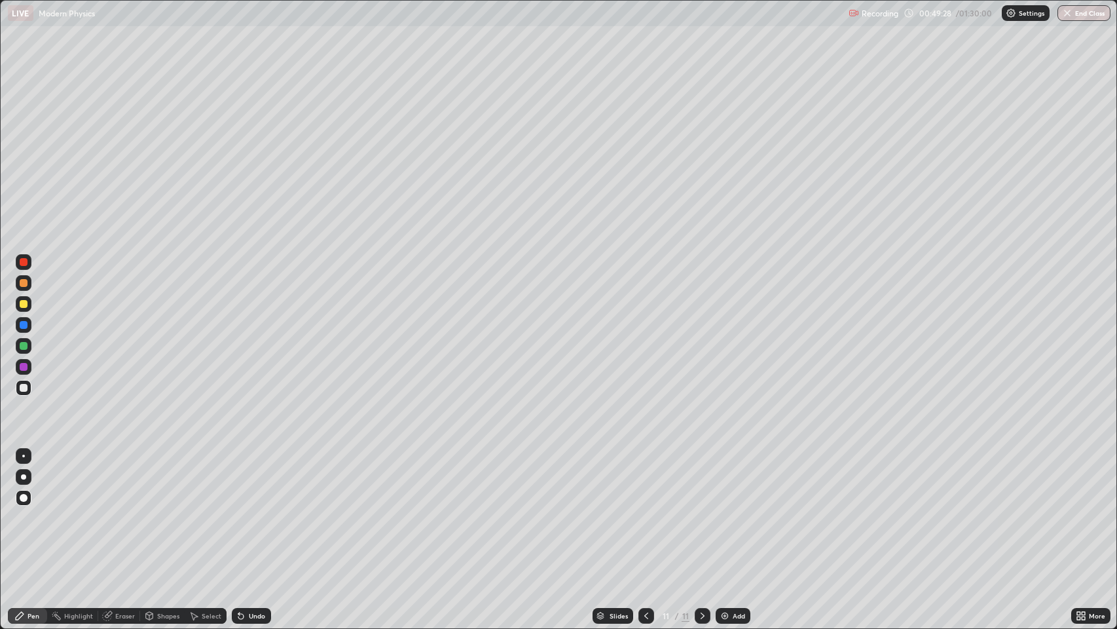
click at [701, 510] on icon at bounding box center [702, 615] width 10 height 10
click at [698, 510] on icon at bounding box center [702, 615] width 10 height 10
click at [699, 510] on icon at bounding box center [702, 615] width 10 height 10
click at [701, 510] on icon at bounding box center [702, 615] width 10 height 10
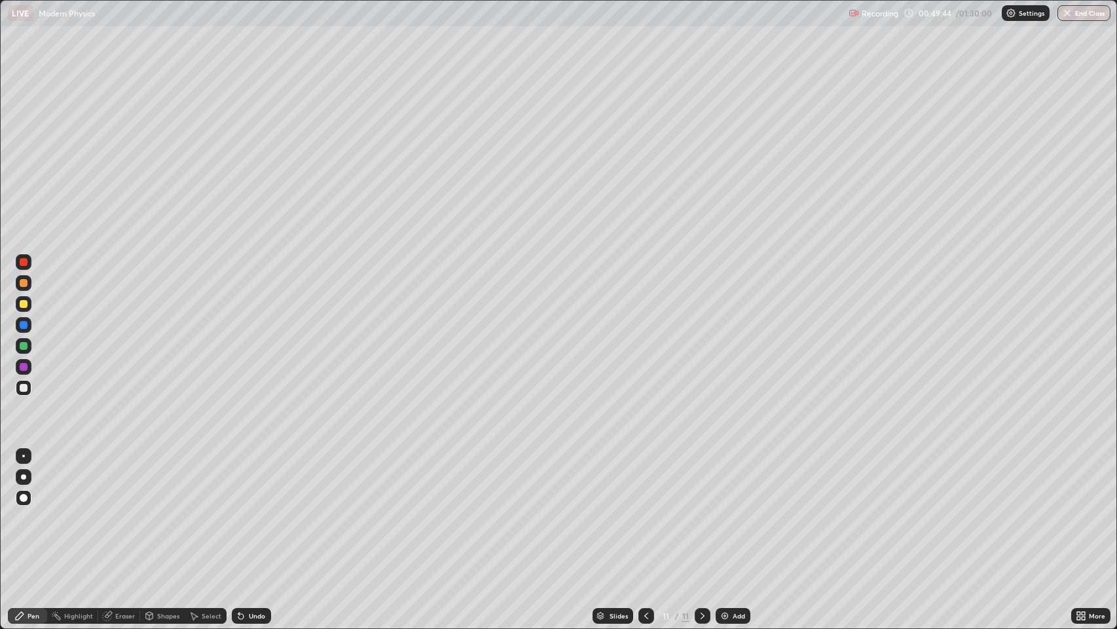
click at [725, 510] on img at bounding box center [725, 615] width 10 height 10
click at [249, 510] on div "Undo" at bounding box center [257, 615] width 16 height 7
click at [253, 510] on div "Undo" at bounding box center [257, 615] width 16 height 7
click at [251, 510] on div "Undo" at bounding box center [251, 616] width 39 height 16
click at [250, 510] on div "Undo" at bounding box center [251, 616] width 39 height 16
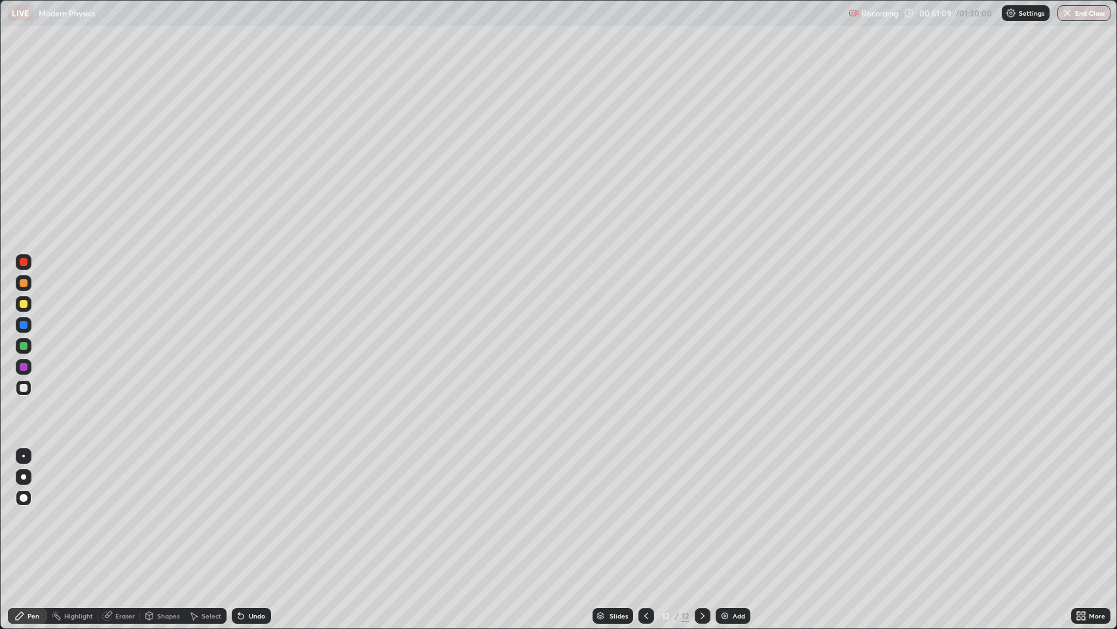
click at [246, 510] on div "Undo" at bounding box center [251, 616] width 39 height 16
click at [699, 510] on icon at bounding box center [702, 615] width 10 height 10
click at [700, 510] on icon at bounding box center [702, 615] width 10 height 10
click at [723, 510] on img at bounding box center [725, 615] width 10 height 10
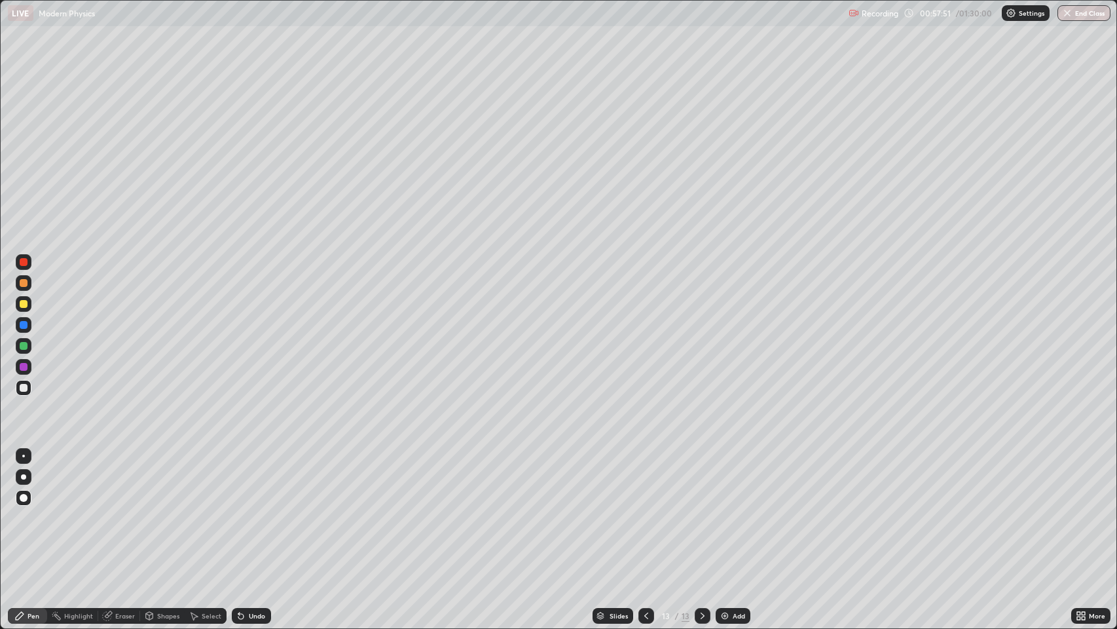
click at [242, 510] on icon at bounding box center [240, 616] width 5 height 5
click at [238, 510] on icon at bounding box center [238, 612] width 1 height 1
click at [240, 510] on icon at bounding box center [240, 616] width 5 height 5
click at [703, 510] on icon at bounding box center [702, 615] width 10 height 10
click at [700, 510] on icon at bounding box center [702, 615] width 10 height 10
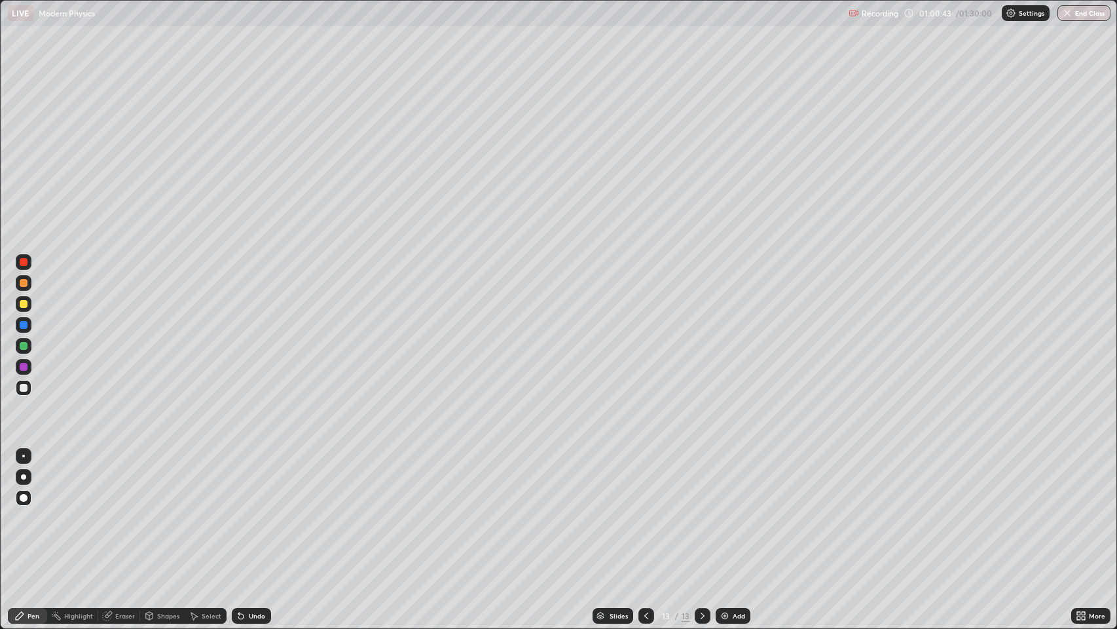
click at [726, 510] on img at bounding box center [725, 615] width 10 height 10
click at [24, 304] on div at bounding box center [24, 304] width 8 height 8
click at [703, 510] on icon at bounding box center [702, 615] width 10 height 10
click at [702, 510] on div at bounding box center [703, 616] width 16 height 16
click at [701, 510] on icon at bounding box center [702, 615] width 10 height 10
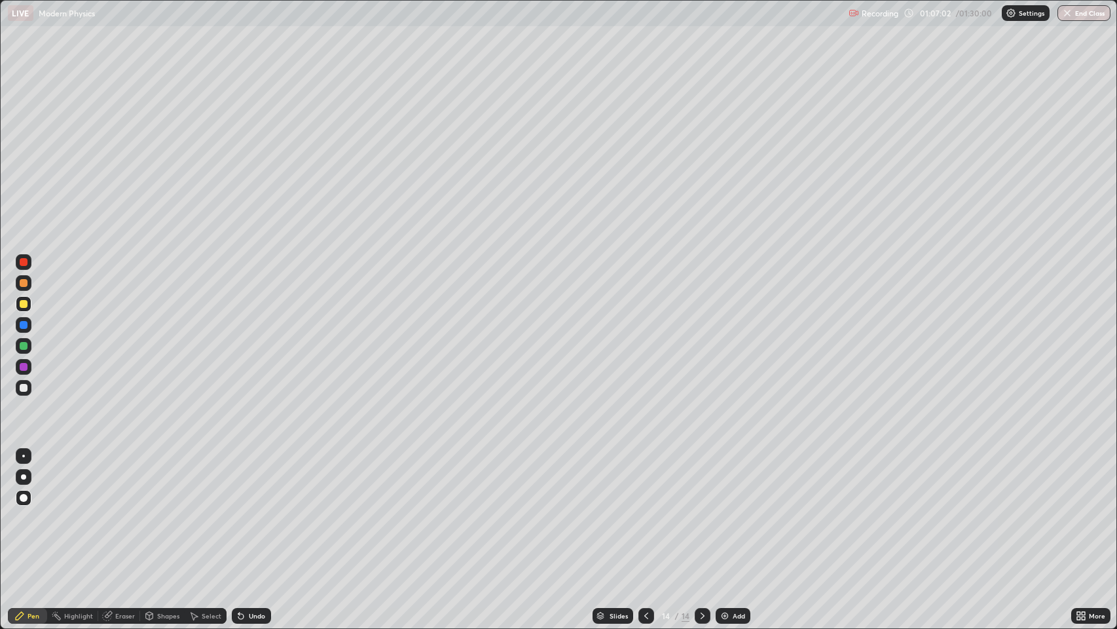
click at [725, 510] on img at bounding box center [725, 615] width 10 height 10
click at [23, 391] on div at bounding box center [24, 388] width 8 height 8
click at [117, 510] on div "Eraser" at bounding box center [125, 615] width 20 height 7
click at [28, 510] on div "Pen" at bounding box center [34, 615] width 12 height 7
click at [250, 510] on div "Undo" at bounding box center [257, 615] width 16 height 7
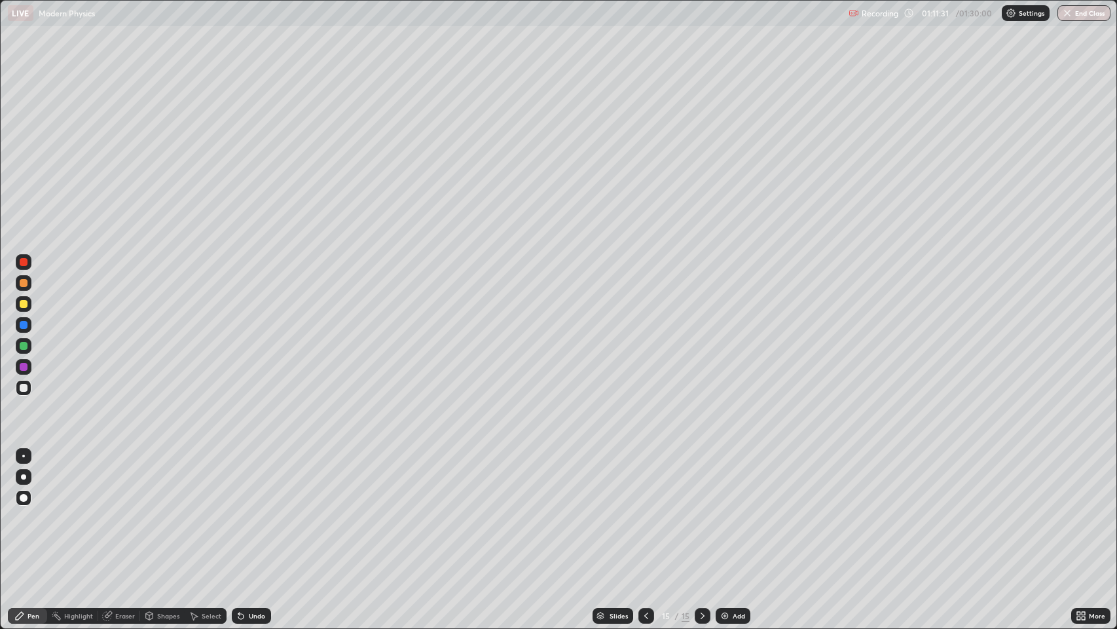
click at [704, 510] on icon at bounding box center [702, 615] width 10 height 10
click at [703, 510] on icon at bounding box center [702, 615] width 10 height 10
click at [704, 510] on icon at bounding box center [702, 615] width 10 height 10
click at [722, 510] on img at bounding box center [725, 615] width 10 height 10
click at [249, 510] on div "Undo" at bounding box center [257, 615] width 16 height 7
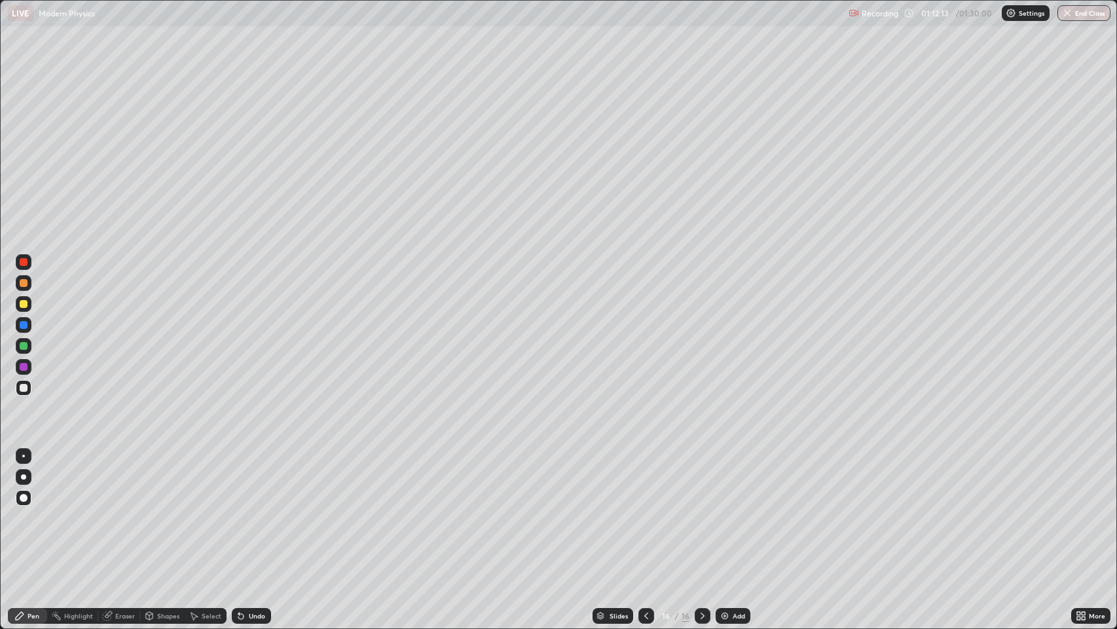
click at [256, 510] on div "Undo" at bounding box center [257, 615] width 16 height 7
click at [253, 510] on div "Undo" at bounding box center [251, 616] width 39 height 16
click at [249, 510] on div "Undo" at bounding box center [257, 615] width 16 height 7
click at [253, 510] on div "Undo" at bounding box center [257, 615] width 16 height 7
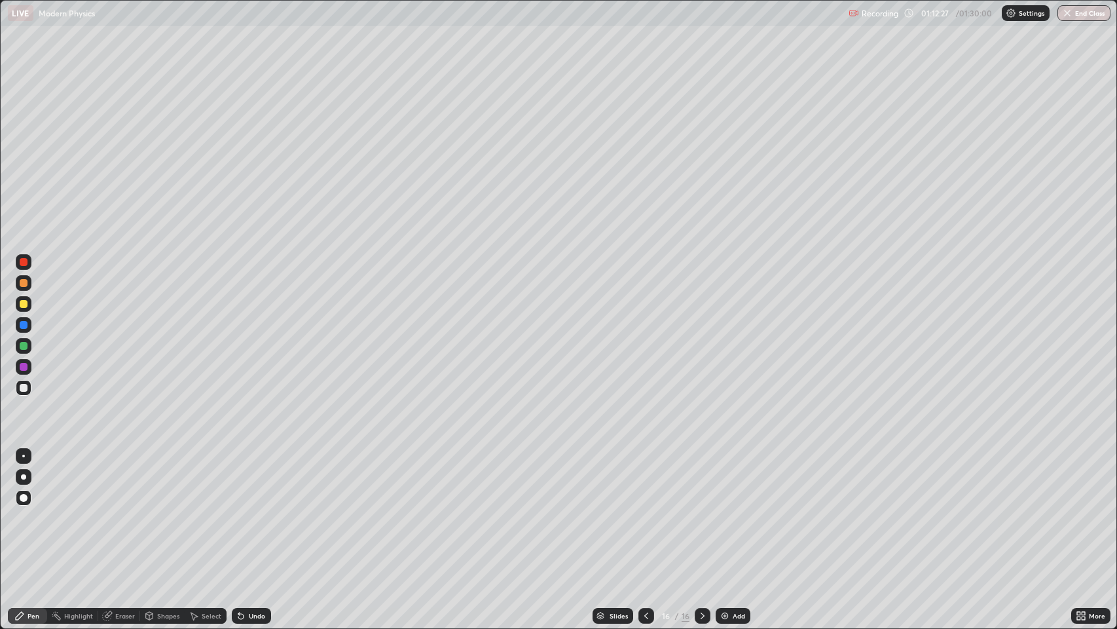
click at [249, 510] on div "Undo" at bounding box center [257, 615] width 16 height 7
click at [249, 510] on div "Undo" at bounding box center [251, 616] width 39 height 16
click at [240, 510] on icon at bounding box center [240, 616] width 5 height 5
click at [699, 510] on icon at bounding box center [702, 615] width 10 height 10
click at [701, 510] on icon at bounding box center [702, 615] width 10 height 10
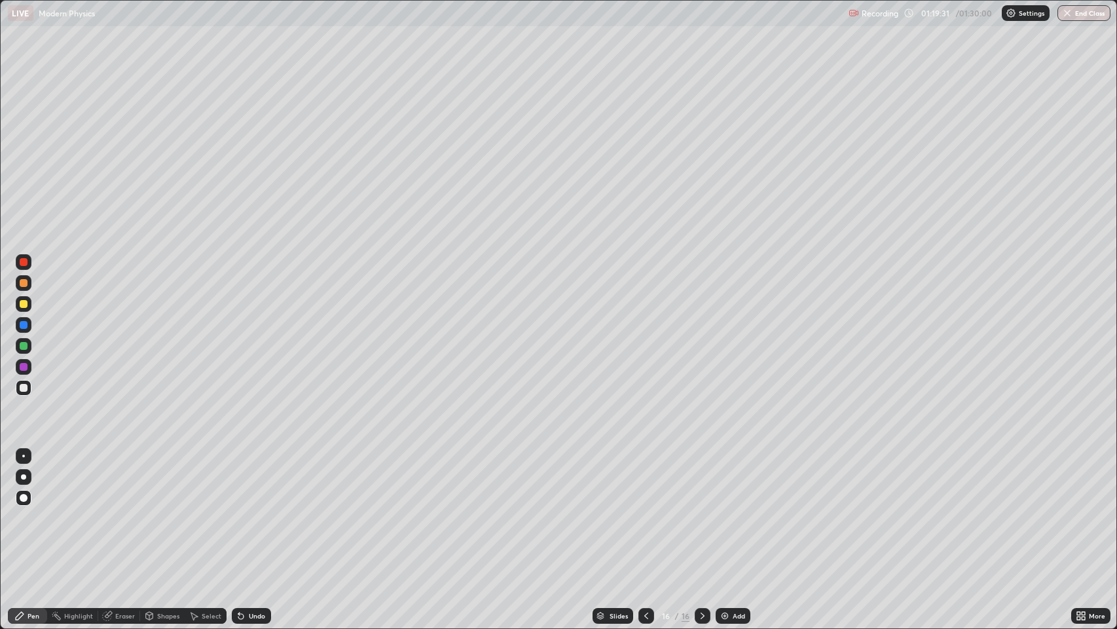
click at [724, 510] on img at bounding box center [725, 615] width 10 height 10
click at [249, 510] on div "Undo" at bounding box center [257, 615] width 16 height 7
click at [240, 510] on icon at bounding box center [240, 616] width 5 height 5
click at [241, 510] on icon at bounding box center [240, 616] width 5 height 5
click at [240, 510] on icon at bounding box center [240, 616] width 5 height 5
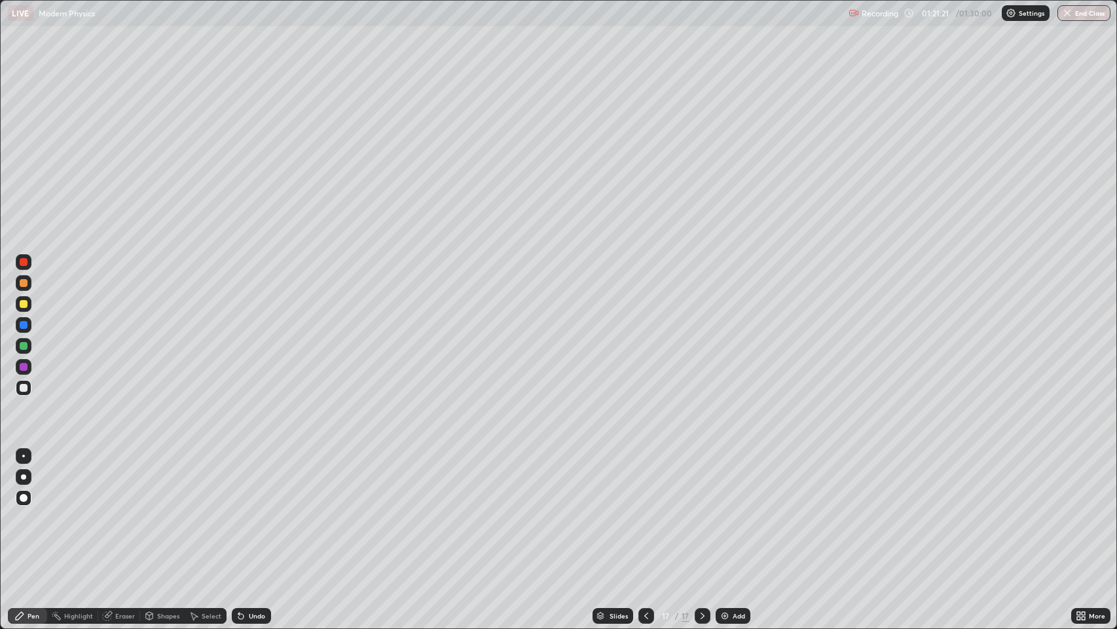
click at [236, 510] on icon at bounding box center [241, 615] width 10 height 10
click at [244, 510] on icon at bounding box center [241, 615] width 10 height 10
click at [26, 283] on div at bounding box center [24, 283] width 8 height 8
click at [24, 322] on div at bounding box center [24, 325] width 8 height 8
click at [24, 345] on div at bounding box center [24, 346] width 8 height 8
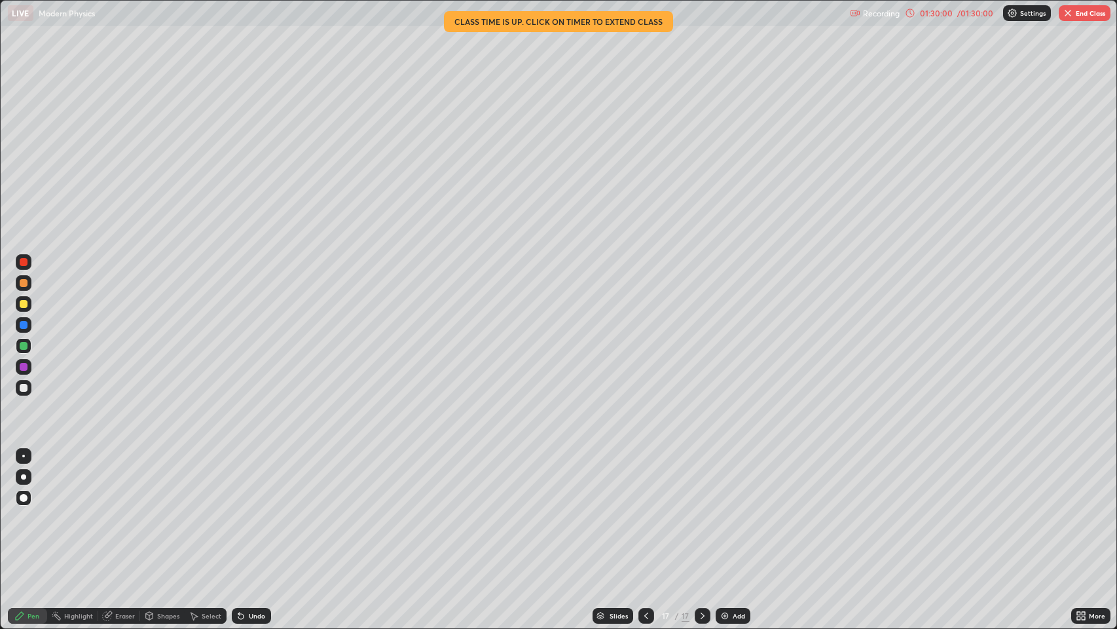
click at [1069, 12] on img "button" at bounding box center [1068, 13] width 10 height 10
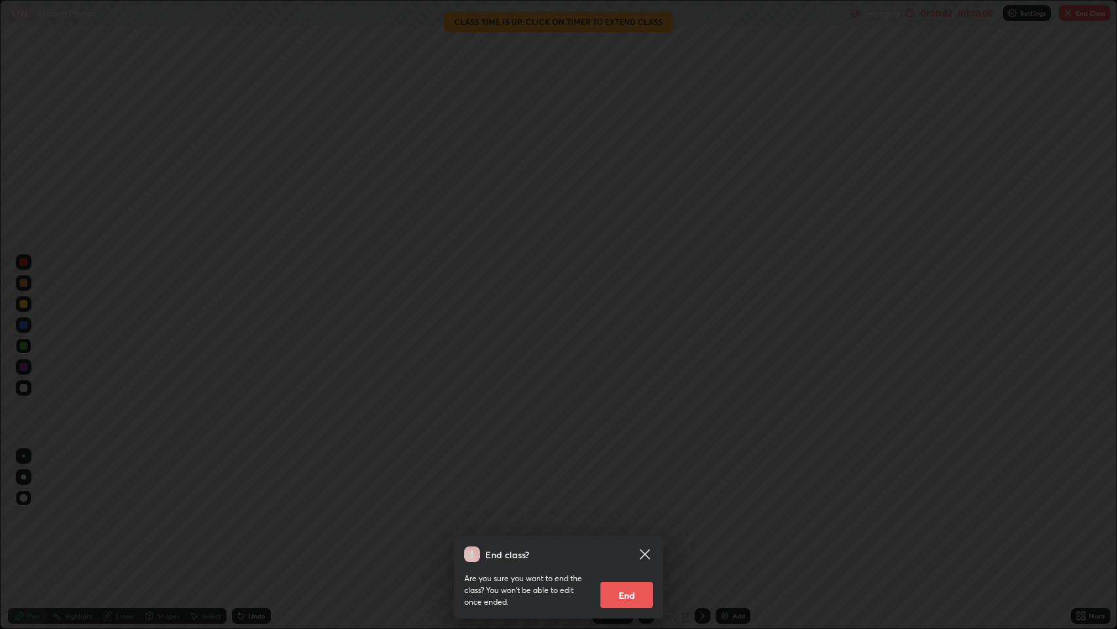
click at [624, 510] on button "End" at bounding box center [626, 594] width 52 height 26
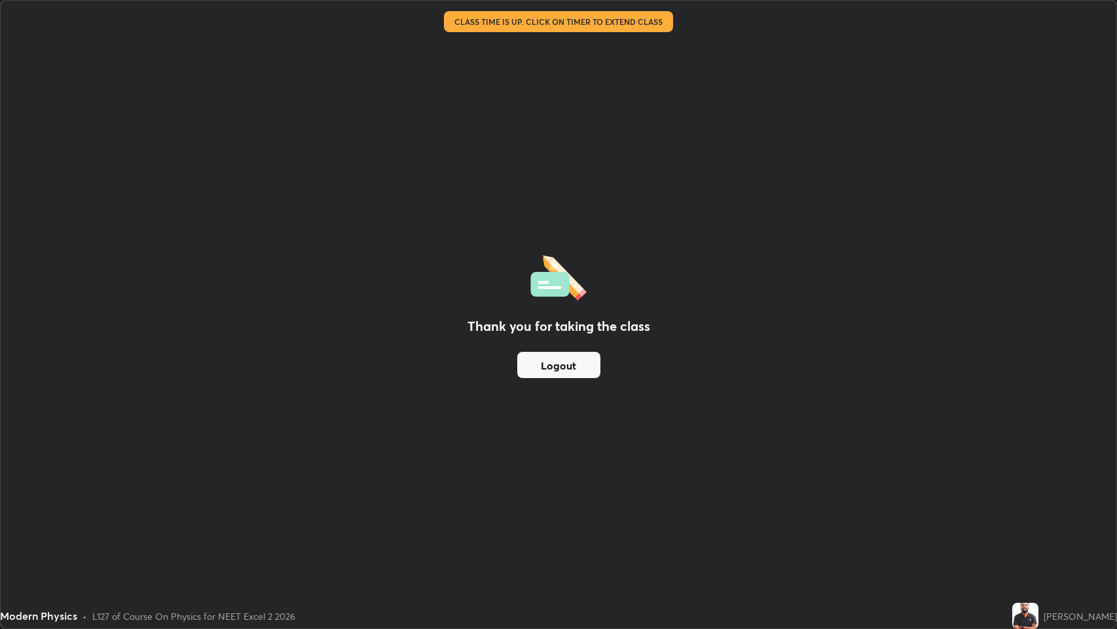
click at [593, 375] on button "Logout" at bounding box center [558, 365] width 83 height 26
click at [569, 361] on button "Logout" at bounding box center [558, 365] width 83 height 26
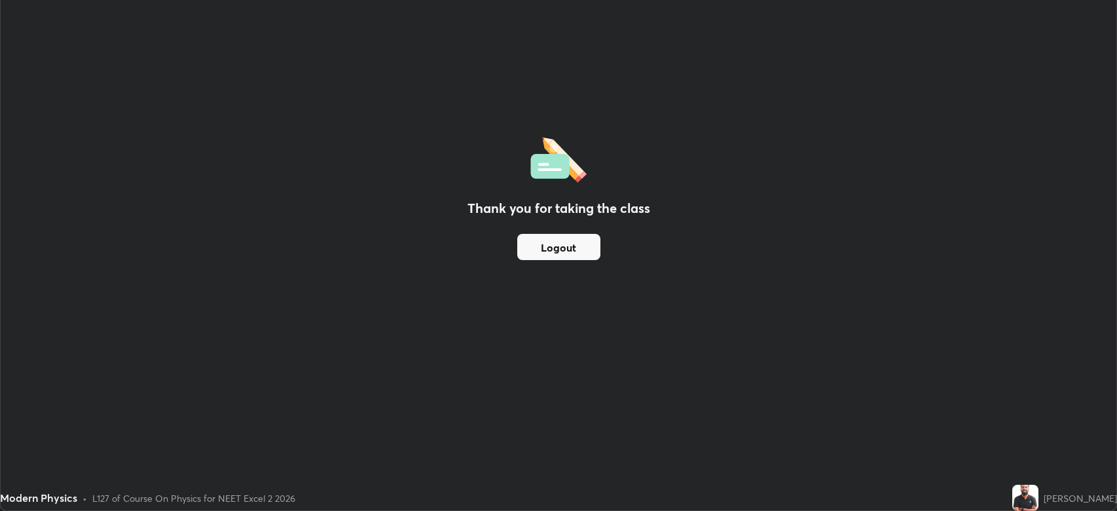
scroll to position [64966, 64359]
